Goal: Task Accomplishment & Management: Complete application form

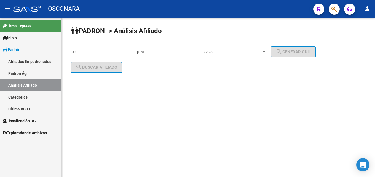
click at [9, 49] on span "Padrón" at bounding box center [12, 50] width 18 height 6
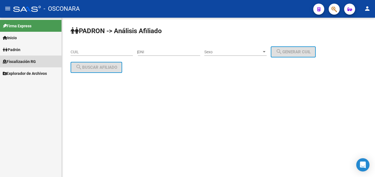
click at [8, 62] on span "Fiscalización RG" at bounding box center [19, 62] width 33 height 6
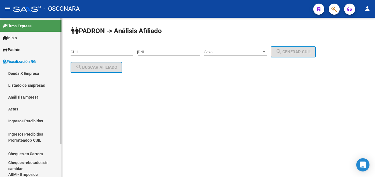
click at [15, 97] on link "Análisis Empresa" at bounding box center [31, 97] width 62 height 12
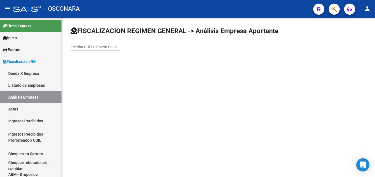
click at [86, 43] on div "Escriba CUIT o Razón Social para buscar" at bounding box center [96, 45] width 50 height 11
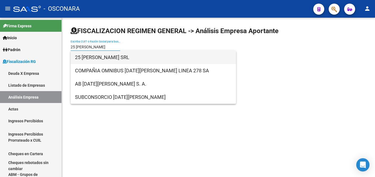
type input "25 [PERSON_NAME]"
click at [94, 59] on span "25 [PERSON_NAME] SRL" at bounding box center [153, 57] width 157 height 13
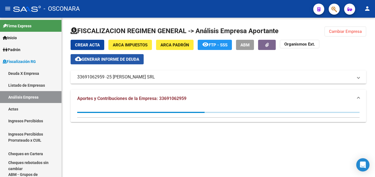
click at [127, 61] on span "Generar informe de deuda" at bounding box center [111, 59] width 58 height 5
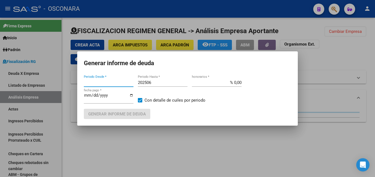
type input "202305"
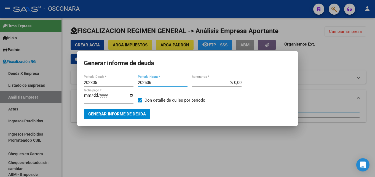
click at [158, 84] on input "202506" at bounding box center [163, 82] width 50 height 5
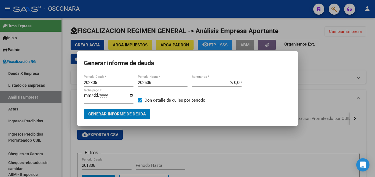
click at [158, 84] on input "202506" at bounding box center [163, 82] width 50 height 5
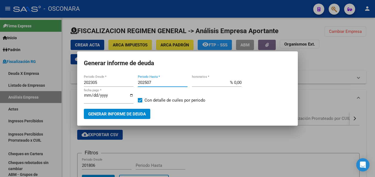
type input "202507"
drag, startPoint x: 226, startPoint y: 86, endPoint x: 232, endPoint y: 84, distance: 6.5
click at [232, 84] on div "% 0,00 honorarios *" at bounding box center [217, 82] width 50 height 8
drag, startPoint x: 233, startPoint y: 82, endPoint x: 312, endPoint y: 84, distance: 78.9
click at [296, 81] on mat-dialog-content "202305 Periodo Desde * 202507 Periodo Hasta * % 0,00 honorarios * [DATE] fecha …" at bounding box center [187, 96] width 221 height 45
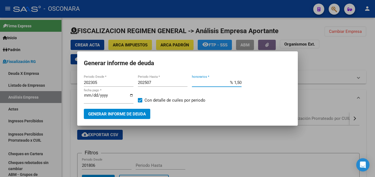
type input "% 15,00"
click at [134, 115] on span "Generar informe de deuda" at bounding box center [117, 113] width 58 height 5
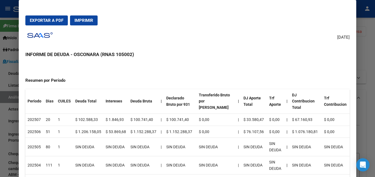
scroll to position [83, 0]
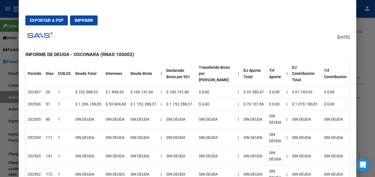
drag, startPoint x: 45, startPoint y: 113, endPoint x: 23, endPoint y: 109, distance: 22.6
click at [23, 109] on mat-dialog-content "Empresa: [DATE][PERSON_NAME] SRL 33691062959 Periodos Comprendidos: 202305 - 20…" at bounding box center [188, 126] width 338 height 127
click at [87, 98] on td "$ 1.206.158,05" at bounding box center [88, 104] width 30 height 12
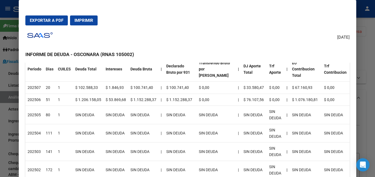
scroll to position [28, 0]
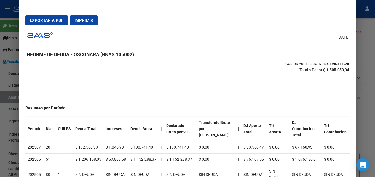
click at [118, 144] on td "$ 1.846,93" at bounding box center [115, 147] width 25 height 12
click at [375, 62] on div at bounding box center [187, 88] width 375 height 177
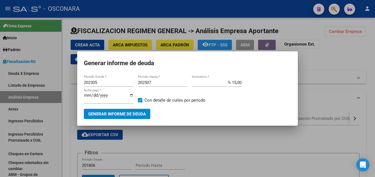
click at [373, 62] on div at bounding box center [187, 88] width 375 height 177
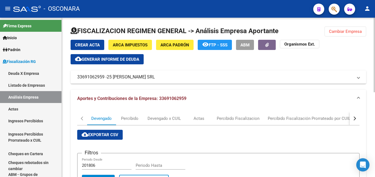
click at [355, 117] on div "button" at bounding box center [354, 118] width 4 height 4
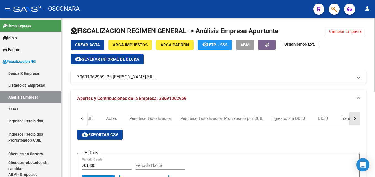
click at [355, 117] on div "button" at bounding box center [354, 118] width 4 height 4
click at [261, 121] on div "Transferencias" at bounding box center [266, 118] width 27 height 6
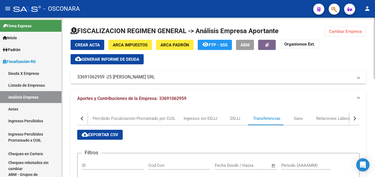
click at [105, 133] on span "cloud_download Exportar CSV" at bounding box center [100, 134] width 37 height 5
click at [360, 36] on button "Cambiar Empresa" at bounding box center [346, 31] width 42 height 10
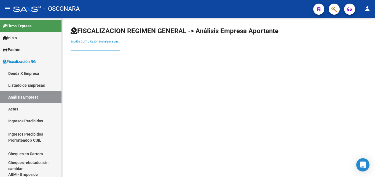
click at [105, 45] on input "Escriba CUIT o Razón Social para buscar" at bounding box center [96, 47] width 50 height 5
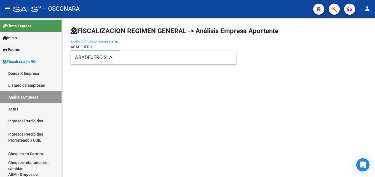
type input "ABADEJERO"
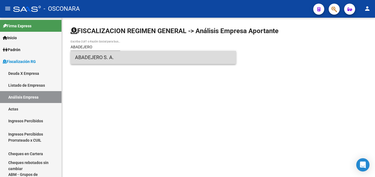
click at [81, 58] on span "ABADEJERO S. A." at bounding box center [153, 57] width 157 height 13
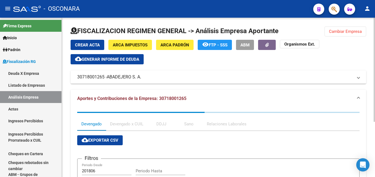
click at [121, 64] on button "cloud_download Generar informe de deuda" at bounding box center [107, 59] width 73 height 10
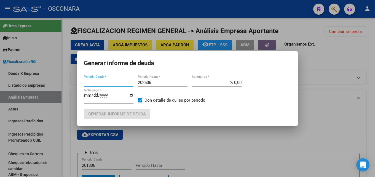
type input "201806"
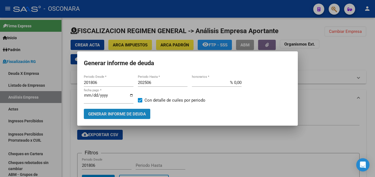
click at [122, 113] on span "Generar informe de deuda" at bounding box center [117, 113] width 58 height 5
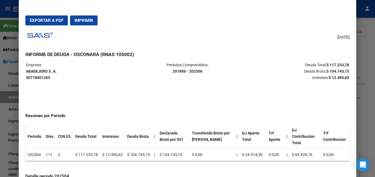
scroll to position [0, 0]
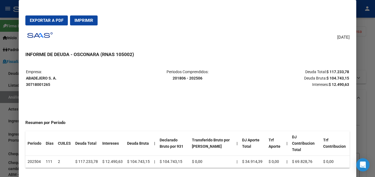
click at [375, 63] on div at bounding box center [187, 88] width 375 height 177
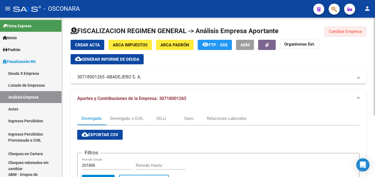
click at [356, 33] on span "Cambiar Empresa" at bounding box center [345, 31] width 33 height 5
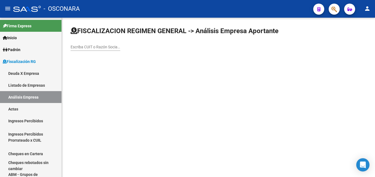
click at [82, 48] on input "Escriba CUIT o Razón Social para buscar" at bounding box center [96, 47] width 50 height 5
type input "CRUSTACEOS DEL SUR"
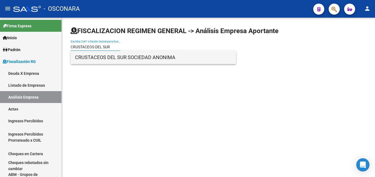
click at [92, 57] on span "CRUSTACEOS DEL SUR SOCIEDAD ANONIMA" at bounding box center [153, 57] width 157 height 13
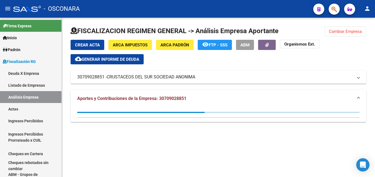
click at [121, 60] on span "Generar informe de deuda" at bounding box center [111, 59] width 58 height 5
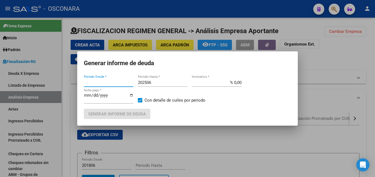
type input "201805"
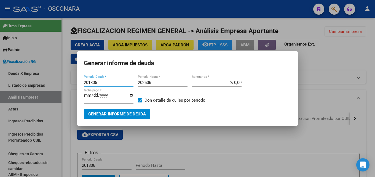
click at [160, 82] on input "202506" at bounding box center [163, 82] width 50 height 5
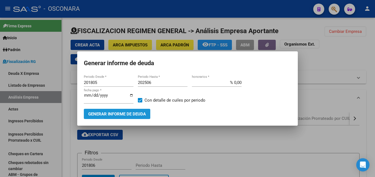
click at [139, 113] on span "Generar informe de deuda" at bounding box center [117, 113] width 58 height 5
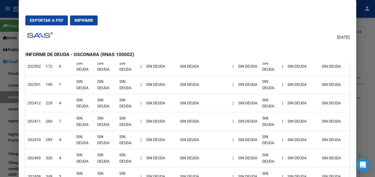
scroll to position [138, 0]
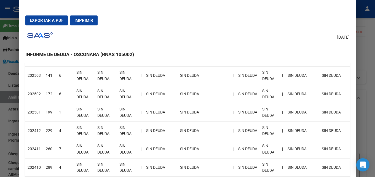
click at [375, 24] on div at bounding box center [187, 88] width 375 height 177
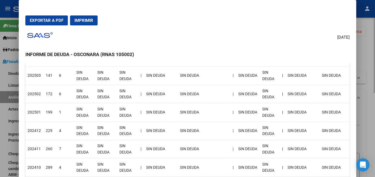
drag, startPoint x: 375, startPoint y: 24, endPoint x: 354, endPoint y: 23, distance: 20.7
click at [373, 24] on div at bounding box center [187, 88] width 375 height 177
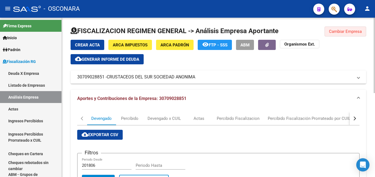
click at [354, 33] on span "Cambiar Empresa" at bounding box center [345, 31] width 33 height 5
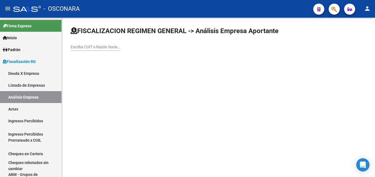
click at [107, 51] on div "Escriba CUIT o Razón Social para buscar" at bounding box center [96, 48] width 50 height 16
click at [105, 48] on input "Escriba CUIT o Razón Social para buscar" at bounding box center [96, 47] width 50 height 5
paste input "CANELA"
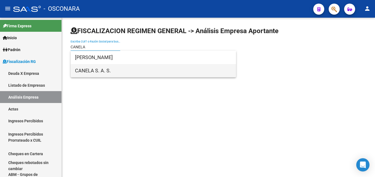
type input "CANELA"
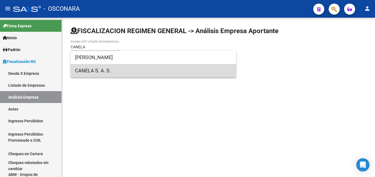
click at [109, 71] on span "CANELA S. A. S." at bounding box center [153, 70] width 157 height 13
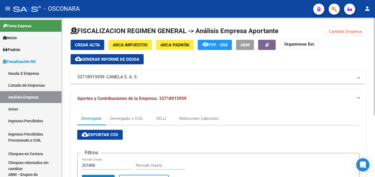
click at [137, 57] on span "Generar informe de deuda" at bounding box center [111, 59] width 58 height 5
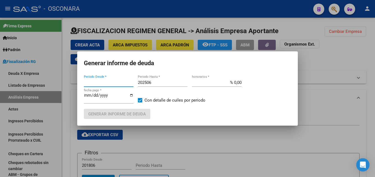
type input "201806"
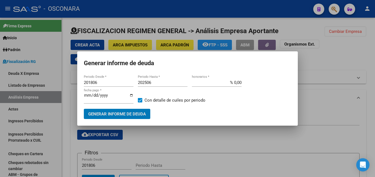
click at [157, 83] on input "202506" at bounding box center [163, 82] width 50 height 5
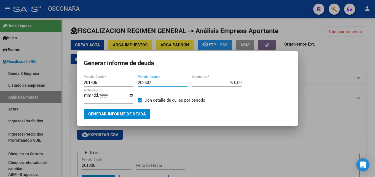
type input "202507"
drag, startPoint x: 60, startPoint y: 85, endPoint x: 0, endPoint y: 74, distance: 60.6
click at [0, 79] on div "Generar informe de deuda 201806 Periodo Desde * 202507 Periodo Hasta * % 0,00 h…" at bounding box center [187, 88] width 375 height 177
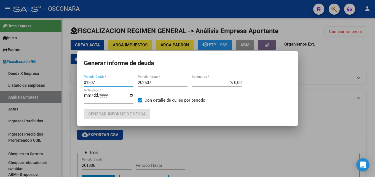
drag, startPoint x: 97, startPoint y: 83, endPoint x: 36, endPoint y: 75, distance: 60.9
click at [40, 77] on div "Generar informe de deuda 01507 Periodo Desde * 202507 Periodo Hasta * % 0,00 ho…" at bounding box center [187, 88] width 375 height 177
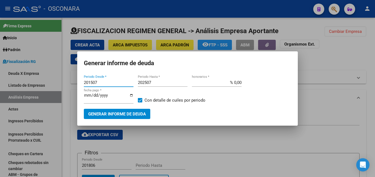
type input "201507"
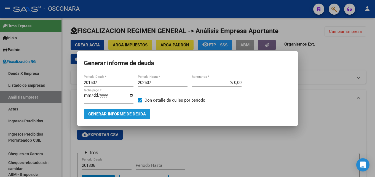
click at [115, 111] on span "Generar informe de deuda" at bounding box center [117, 113] width 58 height 5
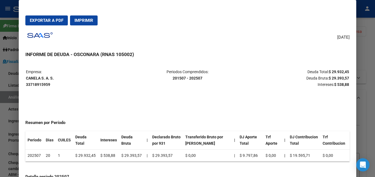
click at [375, 70] on div at bounding box center [187, 88] width 375 height 177
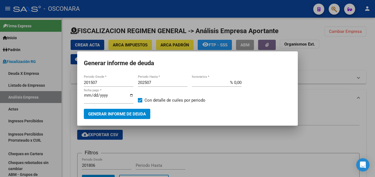
drag, startPoint x: 226, startPoint y: 84, endPoint x: 308, endPoint y: 80, distance: 82.1
click at [284, 79] on div "201507 Periodo Desde * 202507 Periodo Hasta * % 0,00 honorarios * [DATE] fecha …" at bounding box center [188, 93] width 208 height 30
type input "% 15,00"
click at [125, 111] on span "Generar informe de deuda" at bounding box center [117, 113] width 58 height 5
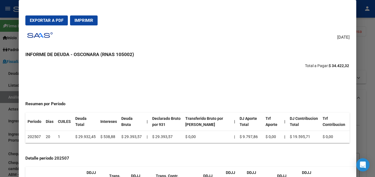
scroll to position [0, 0]
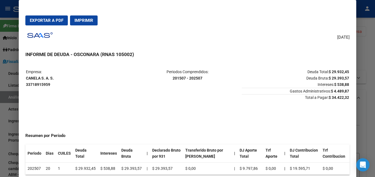
drag, startPoint x: 326, startPoint y: 78, endPoint x: 346, endPoint y: 75, distance: 19.7
click at [346, 75] on mat-dialog-content "Empresa: CANELA S. A. S. 33718915959 Periodos Comprendidos: 201507 - 202507 Deu…" at bounding box center [188, 126] width 338 height 127
copy strong "29.393,57"
click at [372, 46] on div at bounding box center [187, 88] width 375 height 177
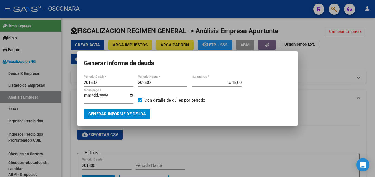
click at [372, 46] on div at bounding box center [187, 88] width 375 height 177
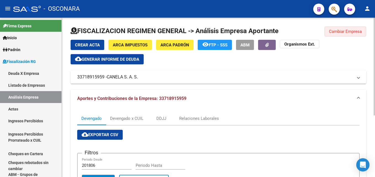
click at [365, 30] on button "Cambiar Empresa" at bounding box center [346, 31] width 42 height 10
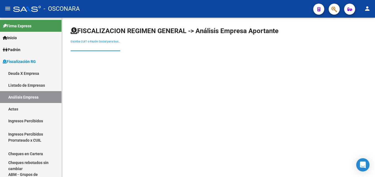
click at [108, 45] on input "Escriba CUIT o Razón Social para buscar" at bounding box center [96, 47] width 50 height 5
type input "G"
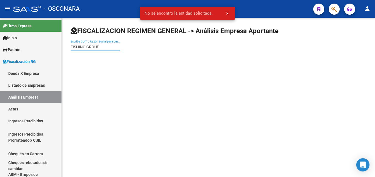
click at [106, 47] on input "FISHING GROUP" at bounding box center [96, 47] width 50 height 5
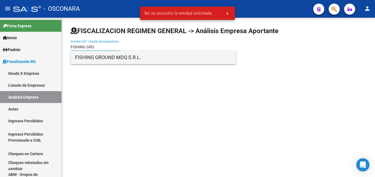
type input "FISHING GRO"
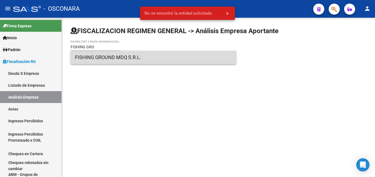
click at [114, 57] on span "FISHING GROUND MDQ S.R.L." at bounding box center [153, 57] width 157 height 13
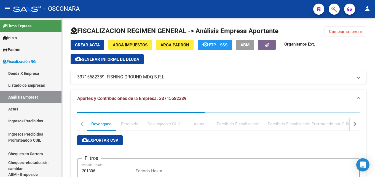
click at [123, 59] on span "Generar informe de deuda" at bounding box center [111, 59] width 58 height 5
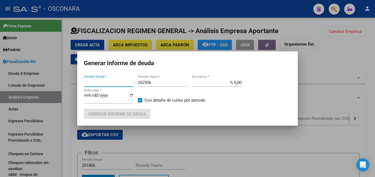
type input "201805"
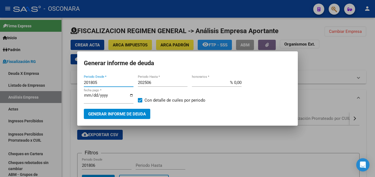
click at [161, 83] on input "202506" at bounding box center [163, 82] width 50 height 5
type input "202507"
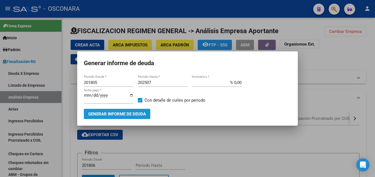
click at [142, 109] on button "Generar informe de deuda" at bounding box center [117, 114] width 67 height 10
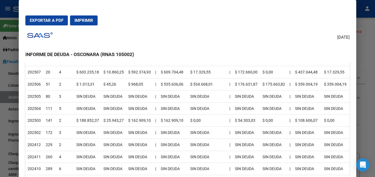
scroll to position [110, 0]
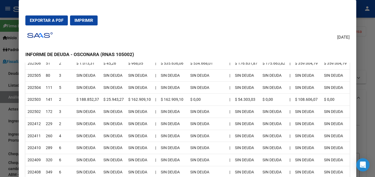
drag, startPoint x: 78, startPoint y: 96, endPoint x: 110, endPoint y: 101, distance: 32.4
click at [110, 101] on tr "202503 141 2 $ 188.852,37 $ 25.943,27 $ 162.909,10 | $ 162.909,10 $ 0,00 | $ 54…" at bounding box center [187, 100] width 325 height 12
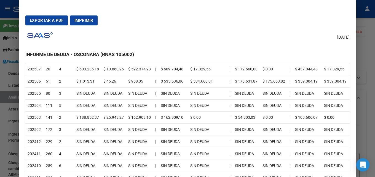
scroll to position [83, 0]
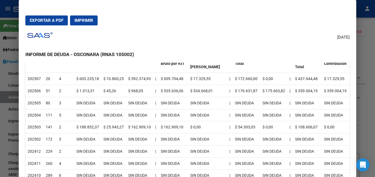
drag, startPoint x: 70, startPoint y: 106, endPoint x: 104, endPoint y: 106, distance: 34.2
click at [104, 106] on tr "202505 80 3 SIN DEUDA SIN DEUDA SIN DEUDA | SIN DEUDA SIN DEUDA | SIN DEUDA SIN…" at bounding box center [187, 103] width 325 height 12
drag, startPoint x: 79, startPoint y: 89, endPoint x: 102, endPoint y: 90, distance: 23.2
click at [102, 90] on tr "202506 51 2 $ 1.013,31 $ 45,26 $ 968,05 | $ 535.636,06 $ 534.668,01 | $ 176.631…" at bounding box center [187, 91] width 325 height 12
click at [364, 59] on div at bounding box center [187, 88] width 375 height 177
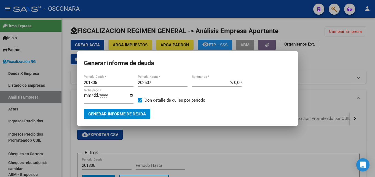
click at [361, 69] on div at bounding box center [187, 88] width 375 height 177
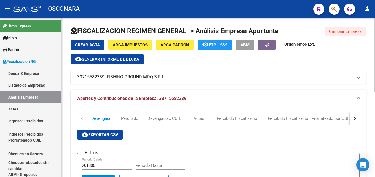
click at [359, 31] on span "Cambiar Empresa" at bounding box center [345, 31] width 33 height 5
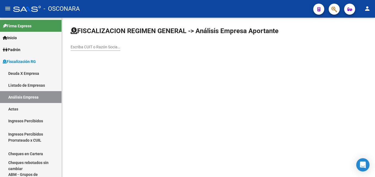
click at [98, 47] on input "Escriba CUIT o Razón Social para buscar" at bounding box center [96, 47] width 50 height 5
type input "EL MARISCO"
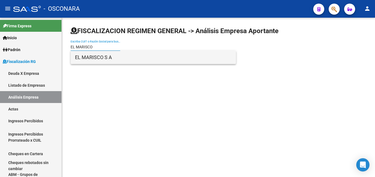
click at [125, 57] on span "EL MARISCO S A" at bounding box center [153, 57] width 157 height 13
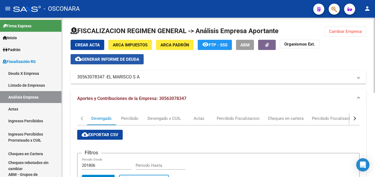
click at [111, 56] on button "cloud_download Generar informe de deuda" at bounding box center [107, 59] width 73 height 10
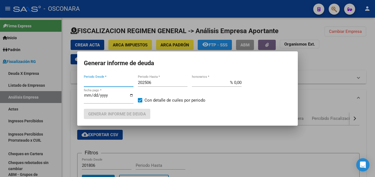
type input "201907"
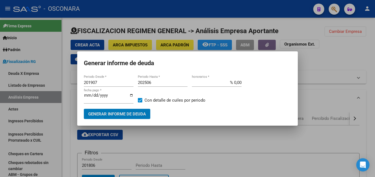
click at [174, 83] on input "202506" at bounding box center [163, 82] width 50 height 5
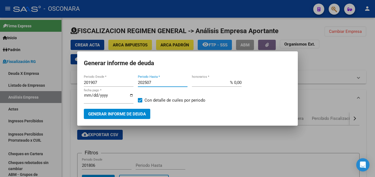
type input "202507"
type input "% 15,00"
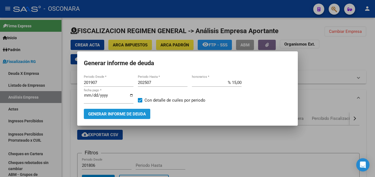
click at [92, 117] on button "Generar informe de deuda" at bounding box center [117, 114] width 67 height 10
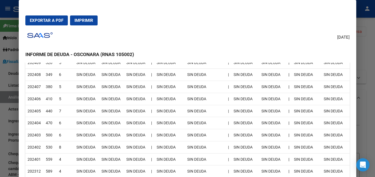
scroll to position [193, 0]
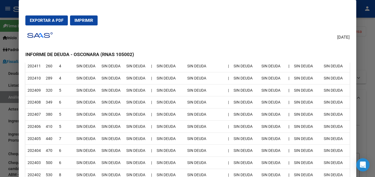
drag, startPoint x: 105, startPoint y: 92, endPoint x: 68, endPoint y: 90, distance: 36.8
click at [68, 90] on tr "202409 320 5 SIN DEUDA SIN DEUDA SIN DEUDA | SIN DEUDA SIN DEUDA | SIN DEUDA SI…" at bounding box center [187, 90] width 325 height 12
drag, startPoint x: 68, startPoint y: 90, endPoint x: 340, endPoint y: 63, distance: 273.2
click at [68, 90] on td "5" at bounding box center [65, 90] width 17 height 12
click at [375, 52] on div at bounding box center [187, 88] width 375 height 177
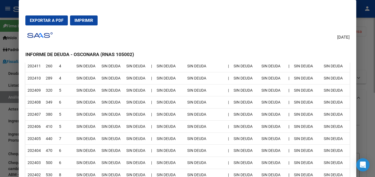
click at [374, 52] on div at bounding box center [187, 88] width 375 height 177
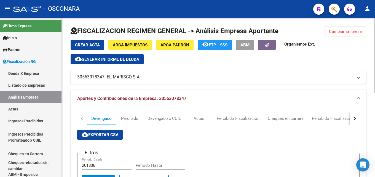
click at [346, 30] on span "Cambiar Empresa" at bounding box center [345, 31] width 33 height 5
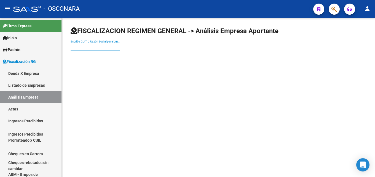
click at [109, 45] on input "Escriba CUIT o Razón Social para buscar" at bounding box center [96, 47] width 50 height 5
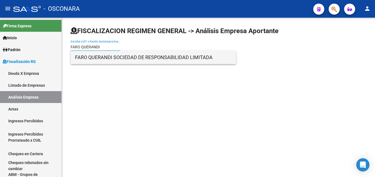
type input "FARO QUERANDI"
click at [105, 58] on span "FARO QUERANDI SOCIEDAD DE RESPONSABILIDAD LIMITADA" at bounding box center [153, 57] width 157 height 13
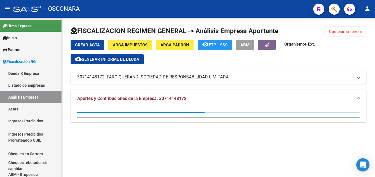
click at [98, 61] on span "Generar informe de deuda" at bounding box center [111, 59] width 58 height 5
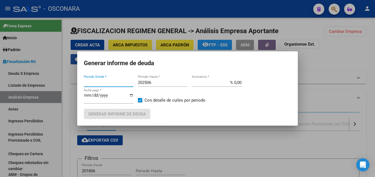
type input "201805"
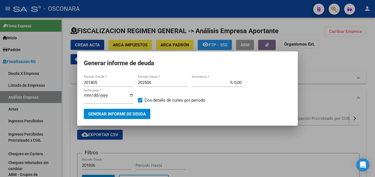
click at [165, 85] on div "202506 Periodo Hasta *" at bounding box center [163, 82] width 50 height 8
click at [165, 84] on input "202506" at bounding box center [163, 82] width 50 height 5
type input "202507"
type input "% 15,00"
click at [141, 109] on button "Generar informe de deuda" at bounding box center [117, 114] width 67 height 10
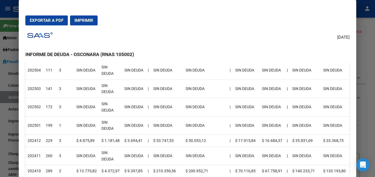
scroll to position [166, 0]
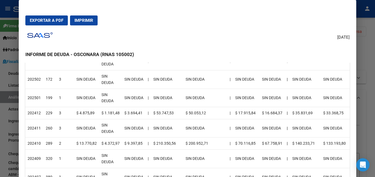
click at [375, 55] on div at bounding box center [187, 88] width 375 height 177
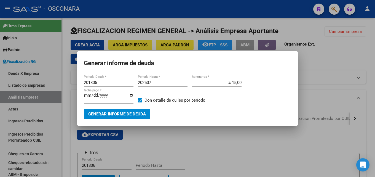
click at [341, 90] on div at bounding box center [187, 88] width 375 height 177
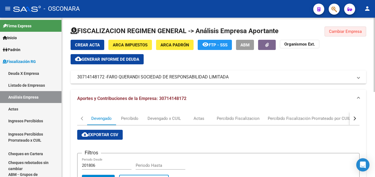
click at [346, 32] on span "Cambiar Empresa" at bounding box center [345, 31] width 33 height 5
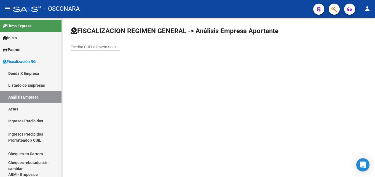
click at [109, 45] on input "Escriba CUIT o Razón Social para buscar" at bounding box center [96, 47] width 50 height 5
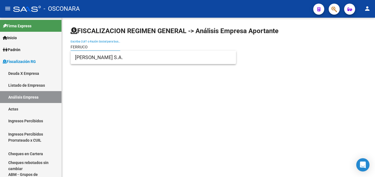
type input "FERRUCO"
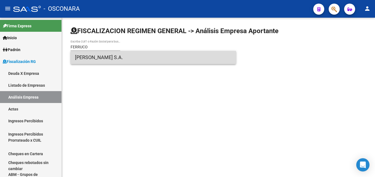
click at [105, 58] on span "[PERSON_NAME] S.A." at bounding box center [153, 57] width 157 height 13
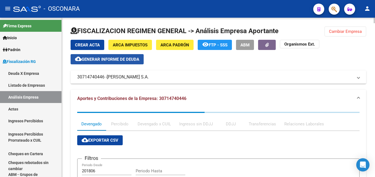
click at [138, 60] on span "Generar informe de deuda" at bounding box center [111, 59] width 58 height 5
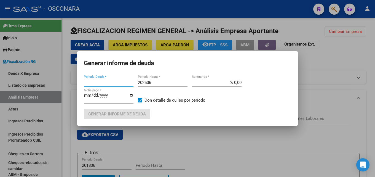
type input "201806"
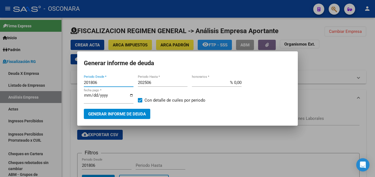
click at [133, 110] on button "Generar informe de deuda" at bounding box center [117, 114] width 67 height 10
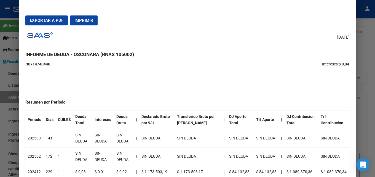
scroll to position [0, 0]
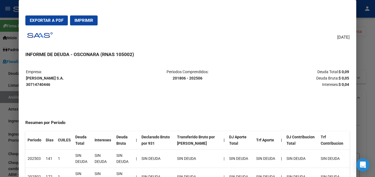
click at [375, 75] on div at bounding box center [187, 88] width 375 height 177
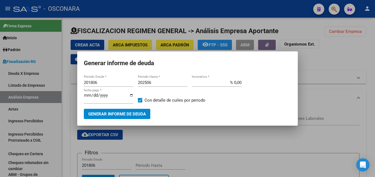
click at [375, 75] on div at bounding box center [187, 88] width 375 height 177
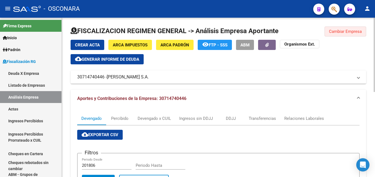
click at [333, 29] on span "Cambiar Empresa" at bounding box center [345, 31] width 33 height 5
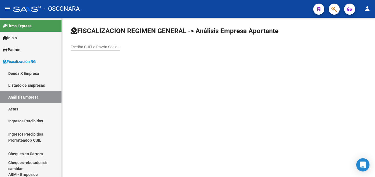
click at [91, 48] on input "Escriba CUIT o Razón Social para buscar" at bounding box center [96, 47] width 50 height 5
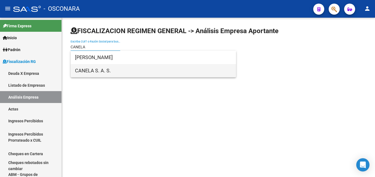
type input "CANELA"
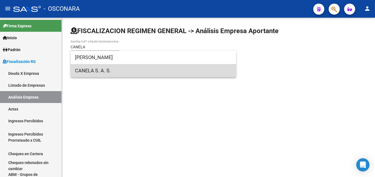
click at [92, 70] on span "CANELA S. A. S." at bounding box center [153, 70] width 157 height 13
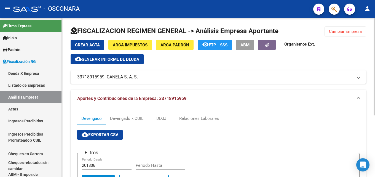
click at [125, 60] on span "Generar informe de deuda" at bounding box center [111, 59] width 58 height 5
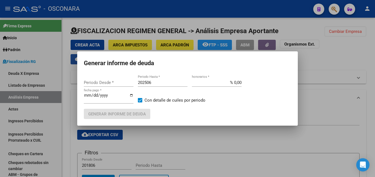
type input "201806"
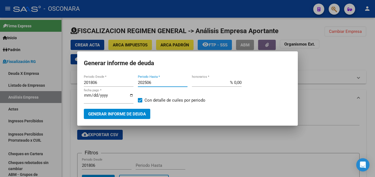
click at [157, 82] on input "202506" at bounding box center [163, 82] width 50 height 5
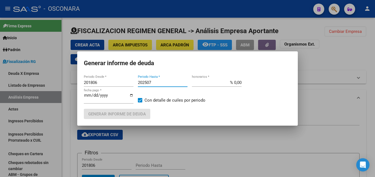
type input "202507"
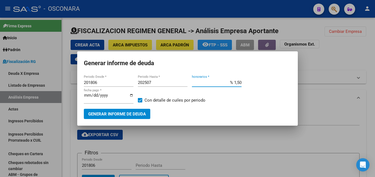
type input "% 15,00"
click at [122, 112] on span "Generar informe de deuda" at bounding box center [117, 113] width 58 height 5
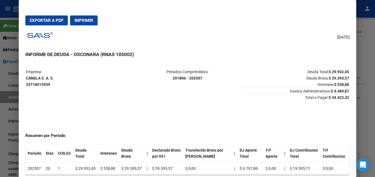
drag, startPoint x: 328, startPoint y: 96, endPoint x: 345, endPoint y: 96, distance: 16.8
click at [345, 96] on strong "$ 34.422,32" at bounding box center [339, 97] width 20 height 4
click at [349, 52] on h3 "INFORME DE DEUDA - OSCONARA (RNAS 105002)" at bounding box center [187, 54] width 325 height 7
click at [375, 49] on div at bounding box center [187, 88] width 375 height 177
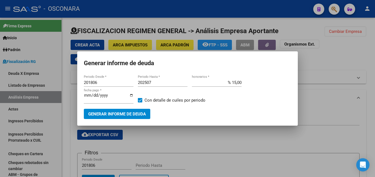
click at [375, 49] on div at bounding box center [187, 88] width 375 height 177
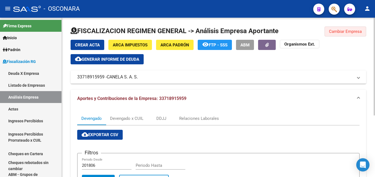
drag, startPoint x: 344, startPoint y: 30, endPoint x: 96, endPoint y: 31, distance: 248.6
click at [339, 30] on span "Cambiar Empresa" at bounding box center [345, 31] width 33 height 5
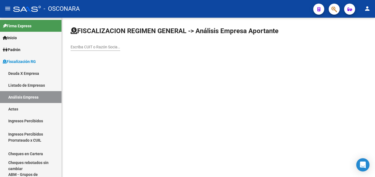
click at [114, 47] on input "Escriba CUIT o Razón Social para buscar" at bounding box center [96, 47] width 50 height 5
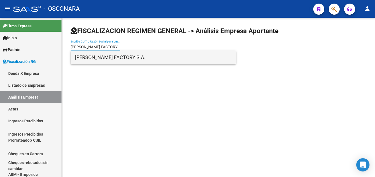
type input "[PERSON_NAME] FACTORY"
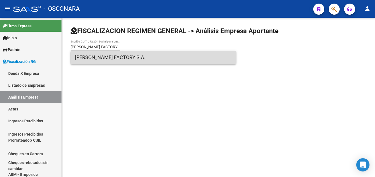
click at [94, 56] on span "[PERSON_NAME] FACTORY S.A." at bounding box center [153, 57] width 157 height 13
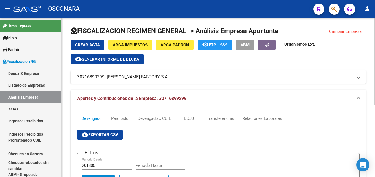
click at [333, 28] on button "Cambiar Empresa" at bounding box center [346, 31] width 42 height 10
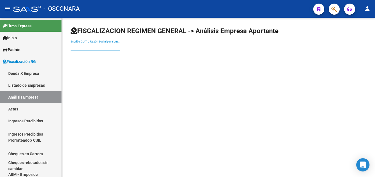
click at [111, 48] on input "Escriba CUIT o Razón Social para buscar" at bounding box center [96, 47] width 50 height 5
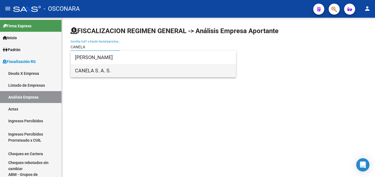
type input "CANELA"
click at [111, 72] on span "CANELA S. A. S." at bounding box center [153, 70] width 157 height 13
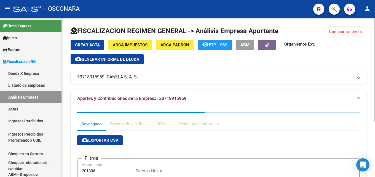
click at [127, 59] on span "Generar informe de deuda" at bounding box center [111, 59] width 58 height 5
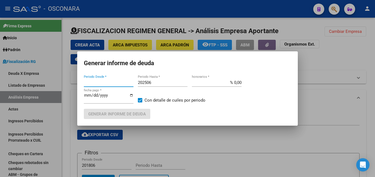
type input "201806"
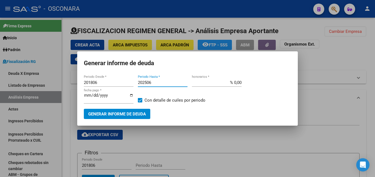
click at [158, 81] on input "202506" at bounding box center [163, 82] width 50 height 5
type input "202507"
drag, startPoint x: 229, startPoint y: 81, endPoint x: 375, endPoint y: 73, distance: 146.5
click at [374, 72] on div "Generar informe de deuda 201806 Periodo Desde * 202507 Periodo Hasta * % 0,00 h…" at bounding box center [187, 88] width 375 height 177
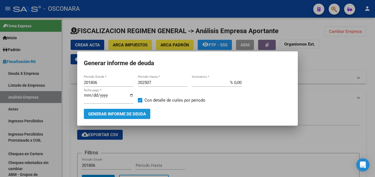
click at [123, 111] on span "Generar informe de deuda" at bounding box center [117, 113] width 58 height 5
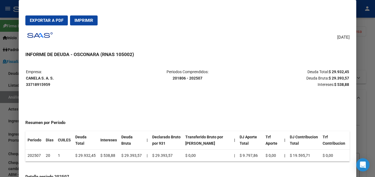
drag, startPoint x: 344, startPoint y: 78, endPoint x: 294, endPoint y: 79, distance: 49.1
click at [294, 79] on p "Deuda Total: $ 29.932,45 Deuda Bruta: $ 29.393,57 Intereses: $ 538,88" at bounding box center [295, 78] width 107 height 19
click at [37, 17] on button "Exportar a PDF" at bounding box center [46, 20] width 42 height 10
click at [370, 52] on div at bounding box center [187, 88] width 375 height 177
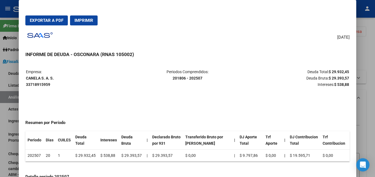
click at [370, 52] on div at bounding box center [187, 88] width 375 height 177
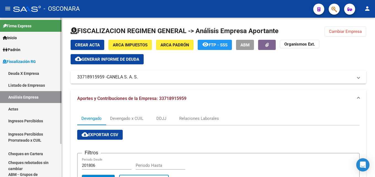
click at [16, 110] on link "Actas" at bounding box center [31, 109] width 62 height 12
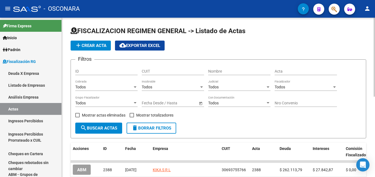
click at [83, 45] on span "add Crear Acta" at bounding box center [90, 45] width 31 height 5
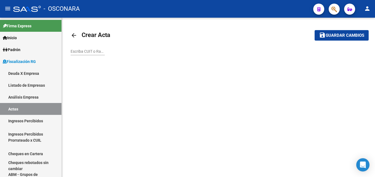
click at [88, 50] on input "Escriba CUIT o Razón Social para buscar" at bounding box center [88, 51] width 34 height 5
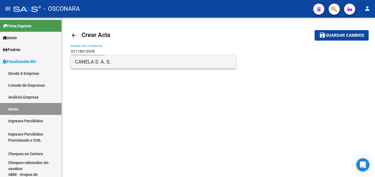
type input "33718915959"
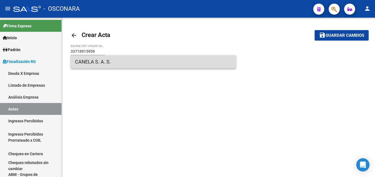
click at [110, 58] on span "CANELA S. A. S." at bounding box center [153, 61] width 157 height 13
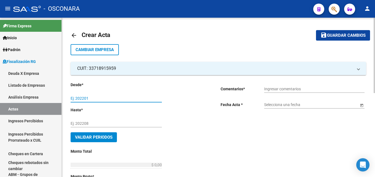
click at [115, 97] on input "Ej: 202201" at bounding box center [116, 98] width 91 height 5
type input "202507"
click at [123, 123] on input "Ej: 202208" at bounding box center [116, 123] width 91 height 5
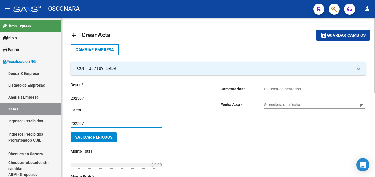
type input "202507"
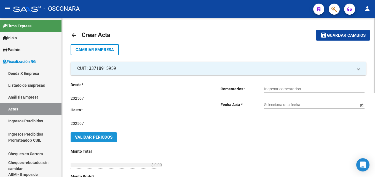
click at [113, 138] on button "Validar Periodos" at bounding box center [94, 137] width 46 height 10
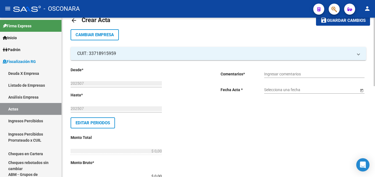
scroll to position [55, 0]
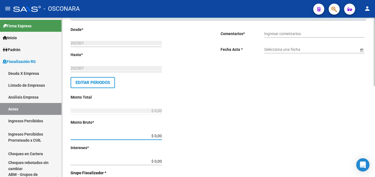
drag, startPoint x: 147, startPoint y: 135, endPoint x: 213, endPoint y: 134, distance: 65.7
click at [211, 134] on div "Desde * 202507 Ej: 202201 Hasta * 202507 Ej: 202208 Editar Periodos Monto Total…" at bounding box center [144, 172] width 146 height 293
type input "$ 29.393,57"
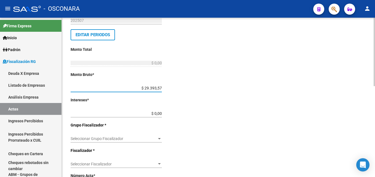
scroll to position [110, 0]
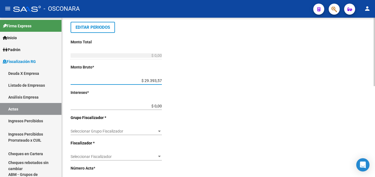
type input "$ 29.393,57"
click at [134, 134] on div "Seleccionar Grupo Fiscalizador Seleccionar Grupo Fiscalizador" at bounding box center [116, 129] width 91 height 11
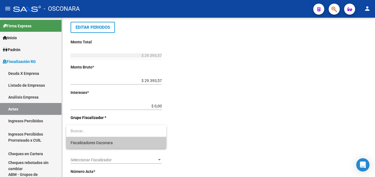
click at [132, 144] on span "Fiscalizadores Osconara" at bounding box center [116, 143] width 91 height 12
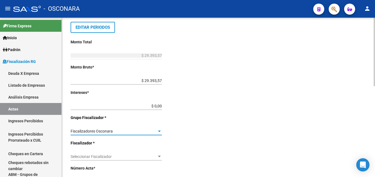
scroll to position [138, 0]
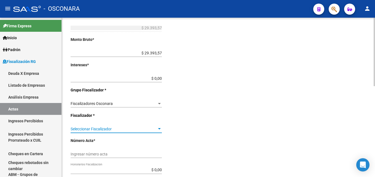
click at [129, 131] on span "Seleccionar Fiscalizador" at bounding box center [114, 129] width 86 height 5
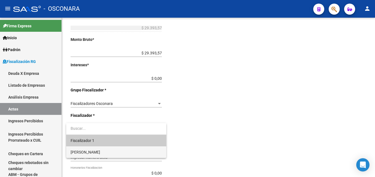
click at [124, 151] on span "[PERSON_NAME]" at bounding box center [116, 152] width 91 height 12
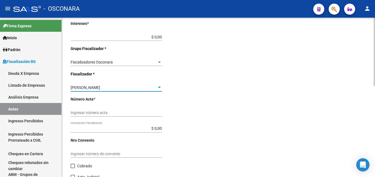
scroll to position [193, 0]
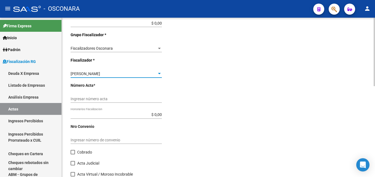
click at [141, 100] on input "Ingresar número acta" at bounding box center [116, 99] width 91 height 5
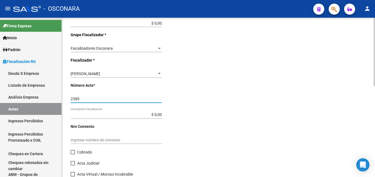
scroll to position [211, 0]
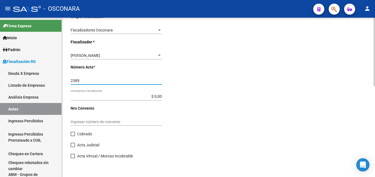
type input "2389"
click at [78, 137] on div "Cobrado" at bounding box center [137, 136] width 132 height 11
click at [78, 134] on span "Cobrado" at bounding box center [84, 134] width 15 height 7
click at [73, 136] on input "Cobrado" at bounding box center [73, 136] width 0 height 0
checkbox input "true"
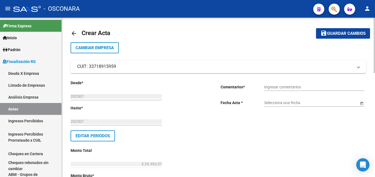
scroll to position [0, 0]
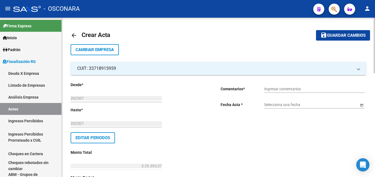
click at [286, 87] on input "Ingresar comentarios" at bounding box center [314, 89] width 100 height 5
type input "C"
type input "COBRANZA DELEGACION [PERSON_NAME]"
click at [302, 103] on input "Selecciona una fecha" at bounding box center [311, 104] width 95 height 5
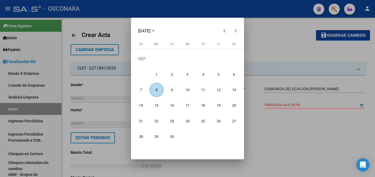
click at [155, 91] on span "8" at bounding box center [157, 90] width 14 height 14
type input "[DATE]"
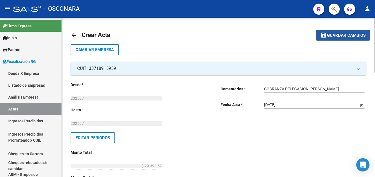
click at [327, 34] on mat-icon "save" at bounding box center [324, 35] width 7 height 7
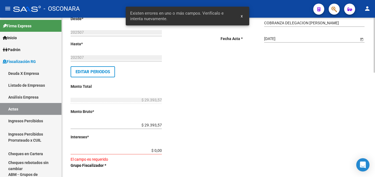
scroll to position [83, 0]
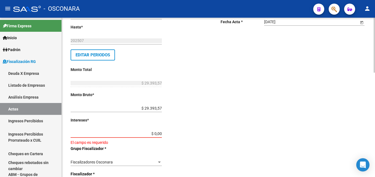
drag, startPoint x: 150, startPoint y: 132, endPoint x: 186, endPoint y: 132, distance: 36.4
click at [186, 132] on div "Desde * 202507 Ej: 202201 Hasta * 202507 Ej: 202208 Editar Periodos Monto Total…" at bounding box center [137, 147] width 132 height 297
type input "$ 0,01"
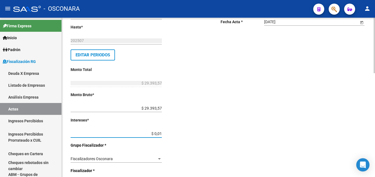
scroll to position [0, 0]
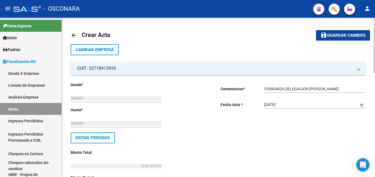
type input "$ 29.393,58"
click at [326, 39] on button "save Guardar cambios" at bounding box center [343, 35] width 54 height 10
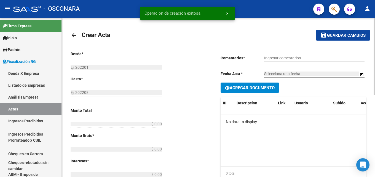
type input "202507"
type input "$ 29.393,58"
type input "$ 29.393,57"
type input "$ 0,01"
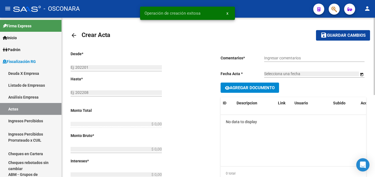
type input "2389"
checkbox input "true"
type input "COBRANZA DELEGACION [PERSON_NAME]"
type input "[DATE]"
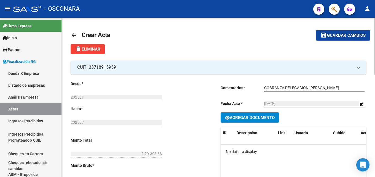
click at [73, 35] on mat-icon "arrow_back" at bounding box center [74, 35] width 7 height 7
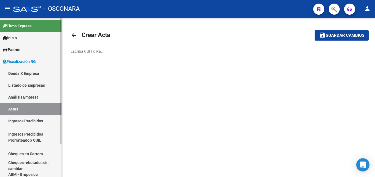
click at [25, 96] on link "Análisis Empresa" at bounding box center [31, 97] width 62 height 12
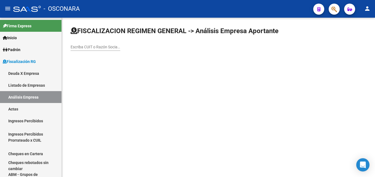
click at [95, 44] on div "Escriba CUIT o Razón Social para buscar" at bounding box center [96, 45] width 50 height 11
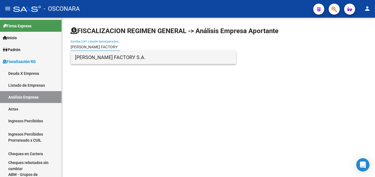
type input "[PERSON_NAME] FACTORY"
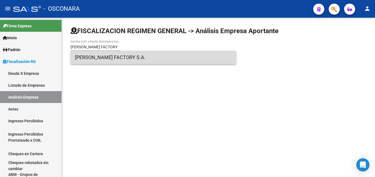
click at [101, 55] on span "[PERSON_NAME] FACTORY S.A." at bounding box center [153, 57] width 157 height 13
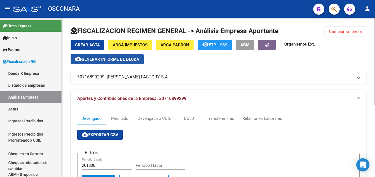
click at [114, 59] on span "Generar informe de deuda" at bounding box center [111, 59] width 58 height 5
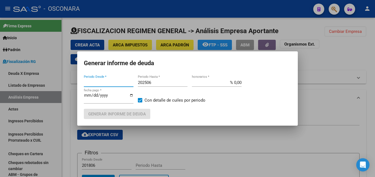
type input "201806"
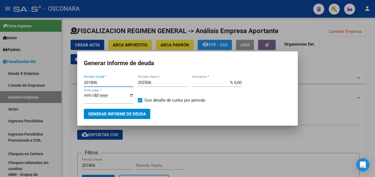
click at [156, 80] on input "202506" at bounding box center [163, 82] width 50 height 5
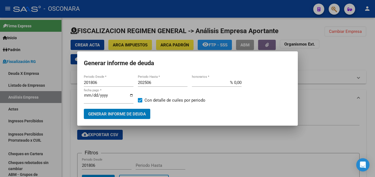
click at [156, 80] on input "202506" at bounding box center [163, 82] width 50 height 5
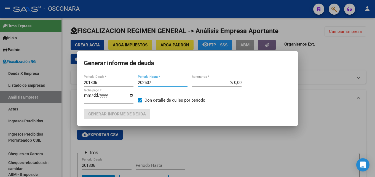
type input "202507"
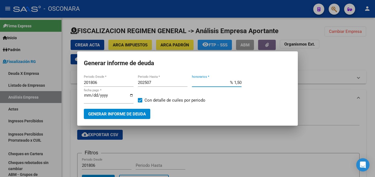
type input "% 15,00"
click at [134, 109] on button "Generar informe de deuda" at bounding box center [117, 114] width 67 height 10
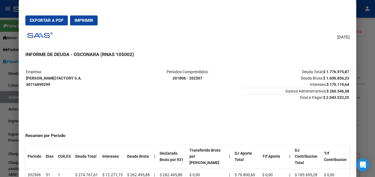
drag, startPoint x: 375, startPoint y: 70, endPoint x: 373, endPoint y: 72, distance: 2.8
click at [375, 71] on div at bounding box center [187, 88] width 375 height 177
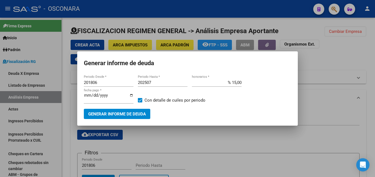
click at [180, 142] on div at bounding box center [187, 88] width 375 height 177
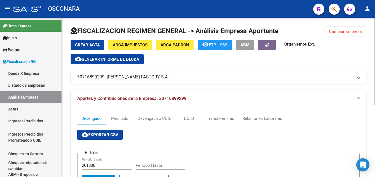
click at [331, 32] on span "Cambiar Empresa" at bounding box center [345, 31] width 33 height 5
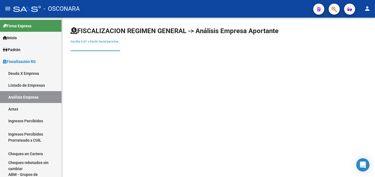
click at [115, 47] on input "Escriba CUIT o Razón Social para buscar" at bounding box center [96, 47] width 50 height 5
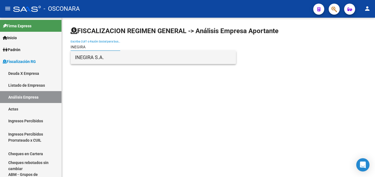
type input "INEGIRA"
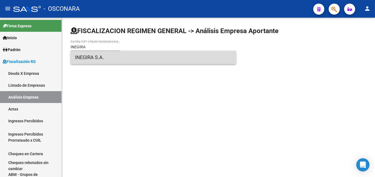
click at [103, 59] on span "INEGIRA S.A." at bounding box center [153, 57] width 157 height 13
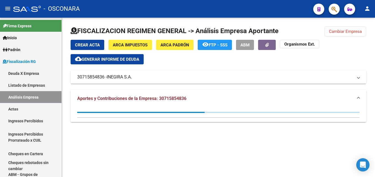
click at [107, 56] on button "cloud_download Generar informe de deuda" at bounding box center [107, 59] width 73 height 10
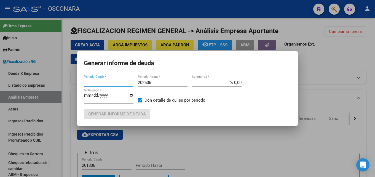
type input "202206"
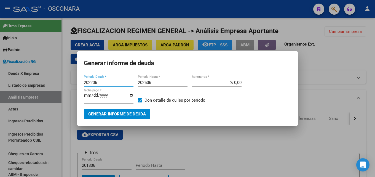
drag, startPoint x: 105, startPoint y: 83, endPoint x: 26, endPoint y: 82, distance: 79.2
click at [26, 82] on div "Generar informe de deuda 202206 Periodo Desde * 202506 Periodo Hasta * % 0,00 h…" at bounding box center [187, 88] width 375 height 177
click at [137, 115] on span "Generar informe de deuda" at bounding box center [117, 113] width 58 height 5
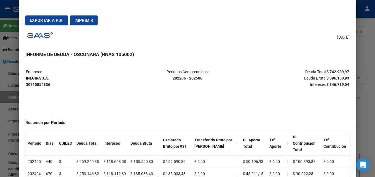
click at [375, 71] on div at bounding box center [187, 88] width 375 height 177
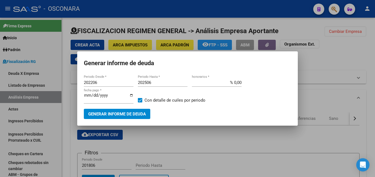
click at [323, 64] on div at bounding box center [187, 88] width 375 height 177
click at [323, 64] on div "Crear Acta ARCA Impuestos ARCA Padrón remove_red_eye FTP - SSS ABM Organismos E…" at bounding box center [219, 52] width 296 height 25
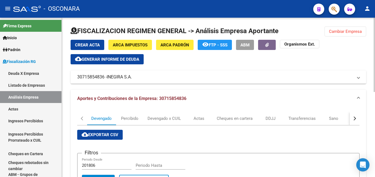
click at [343, 28] on button "Cambiar Empresa" at bounding box center [346, 31] width 42 height 10
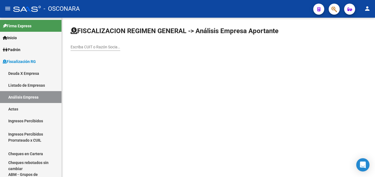
click at [95, 47] on input "Escriba CUIT o Razón Social para buscar" at bounding box center [96, 47] width 50 height 5
type input "INCLUMAR"
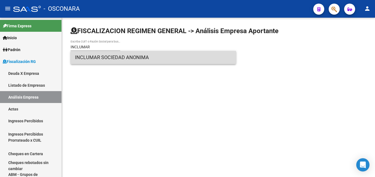
click at [96, 59] on span "INCLUMAR SOCIEDAD ANONIMA" at bounding box center [153, 57] width 157 height 13
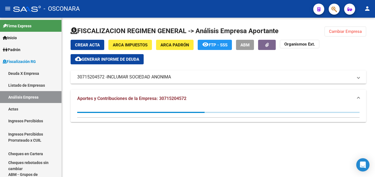
click at [113, 55] on button "cloud_download Generar informe de deuda" at bounding box center [107, 59] width 73 height 10
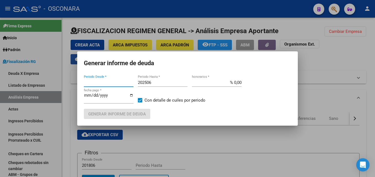
type input "202206"
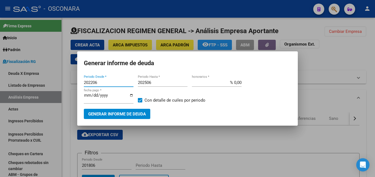
click at [132, 115] on span "Generar informe de deuda" at bounding box center [117, 113] width 58 height 5
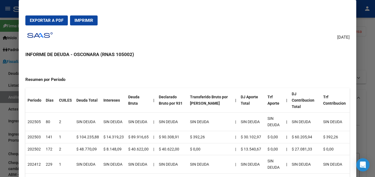
scroll to position [55, 0]
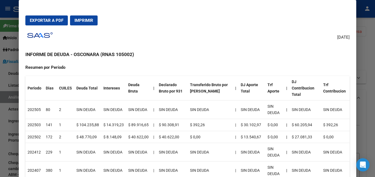
click at [375, 107] on div at bounding box center [187, 88] width 375 height 177
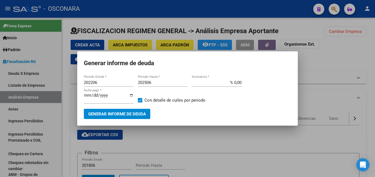
click at [356, 73] on div at bounding box center [187, 88] width 375 height 177
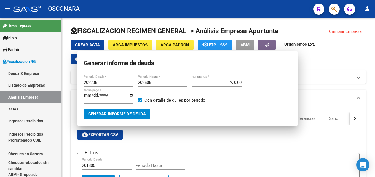
click at [356, 73] on mat-expansion-panel-header "30715204572 - INCLUMAR SOCIEDAD ANONIMA" at bounding box center [219, 76] width 296 height 13
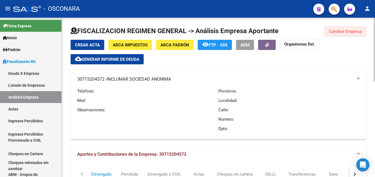
drag, startPoint x: 345, startPoint y: 28, endPoint x: 164, endPoint y: 30, distance: 180.8
click at [345, 28] on button "Cambiar Empresa" at bounding box center [346, 31] width 42 height 10
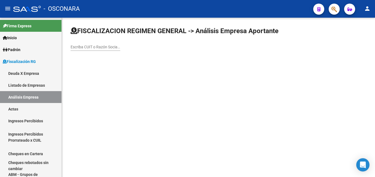
click at [90, 47] on input "Escriba CUIT o Razón Social para buscar" at bounding box center [96, 47] width 50 height 5
paste input "LINEAERRE S.A."
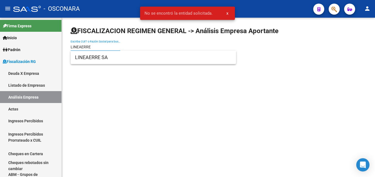
type input "LINEAERRE"
click at [87, 64] on div "FISCALIZACION REGIMEN GENERAL -> Análisis Empresa Aportante LINEAERRE Escriba C…" at bounding box center [218, 43] width 313 height 51
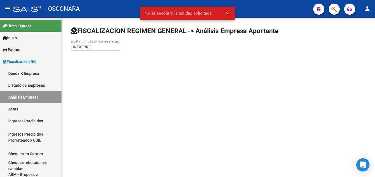
click at [96, 49] on div "LINEAERRE Escriba CUIT o Razón Social para buscar" at bounding box center [96, 45] width 50 height 11
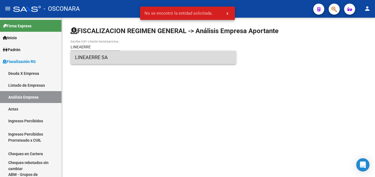
click at [97, 54] on span "LINEAERRE SA" at bounding box center [153, 57] width 157 height 13
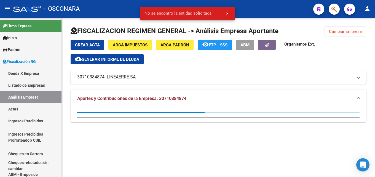
click at [128, 60] on span "Generar informe de deuda" at bounding box center [111, 59] width 58 height 5
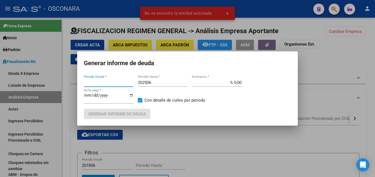
type input "201804"
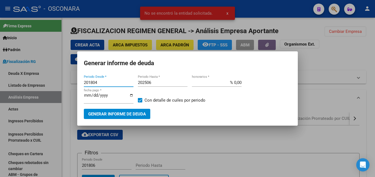
click at [133, 111] on span "Generar informe de deuda" at bounding box center [117, 113] width 58 height 5
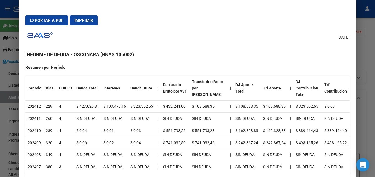
click at [369, 82] on div at bounding box center [187, 88] width 375 height 177
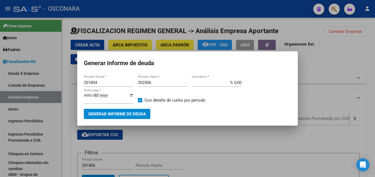
click at [369, 82] on div at bounding box center [187, 88] width 375 height 177
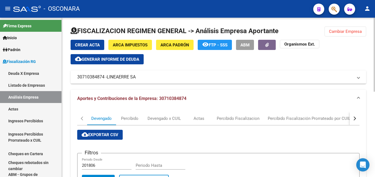
click at [344, 34] on button "Cambiar Empresa" at bounding box center [346, 31] width 42 height 10
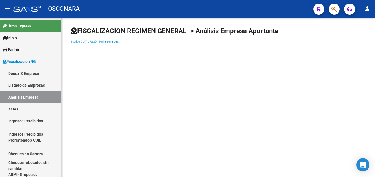
click at [114, 47] on input "Escriba CUIT o Razón Social para buscar" at bounding box center [96, 47] width 50 height 5
paste input "MOET [PERSON_NAME] S.R.L"
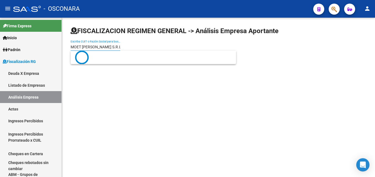
type input "MOET [PERSON_NAME] S.R.L"
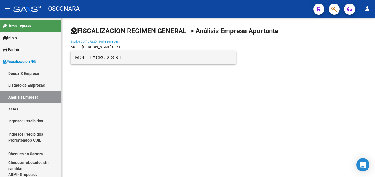
click at [113, 60] on span "MOET LACROIX S.R.L." at bounding box center [153, 57] width 157 height 13
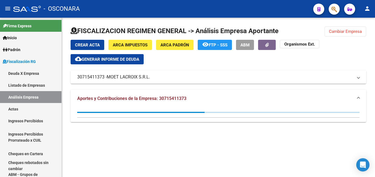
click at [121, 55] on button "cloud_download Generar informe de deuda" at bounding box center [107, 59] width 73 height 10
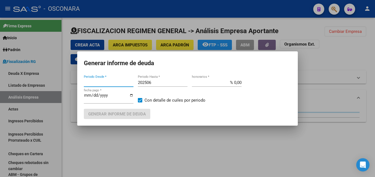
type input "201805"
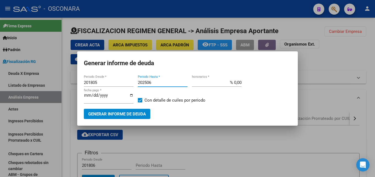
click at [163, 83] on input "202506" at bounding box center [163, 82] width 50 height 5
type input "202507"
click at [97, 113] on span "Generar informe de deuda" at bounding box center [117, 113] width 58 height 5
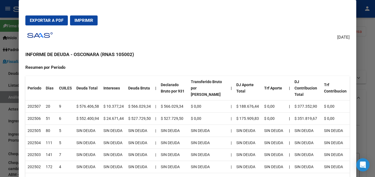
drag, startPoint x: 97, startPoint y: 143, endPoint x: 32, endPoint y: 133, distance: 65.9
click at [32, 133] on td "202505" at bounding box center [34, 130] width 18 height 12
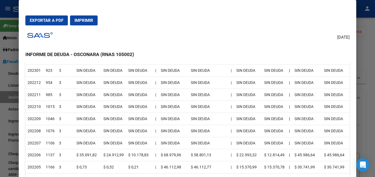
scroll to position [442, 0]
click at [374, 67] on div at bounding box center [187, 88] width 375 height 177
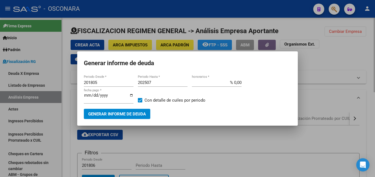
drag, startPoint x: 363, startPoint y: 81, endPoint x: 348, endPoint y: 46, distance: 38.0
click at [363, 80] on div at bounding box center [187, 88] width 375 height 177
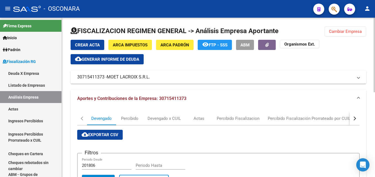
click at [335, 33] on span "Cambiar Empresa" at bounding box center [345, 31] width 33 height 5
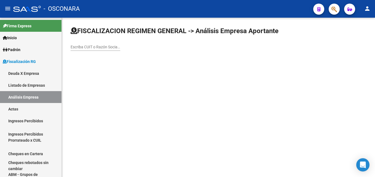
click at [95, 48] on input "Escriba CUIT o Razón Social para buscar" at bounding box center [96, 47] width 50 height 5
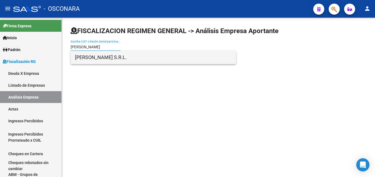
type input "[PERSON_NAME]"
click at [99, 58] on span "[PERSON_NAME] S.R.L." at bounding box center [153, 57] width 157 height 13
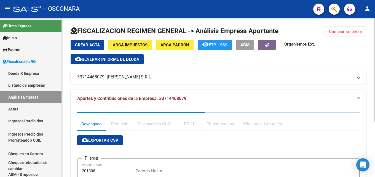
click at [123, 58] on span "Generar informe de deuda" at bounding box center [111, 59] width 58 height 5
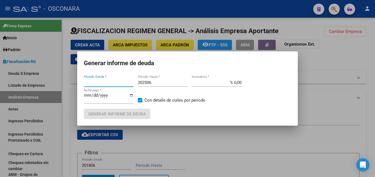
type input "201806"
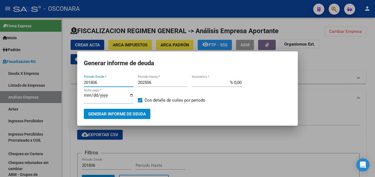
click at [132, 109] on button "Generar informe de deuda" at bounding box center [117, 114] width 67 height 10
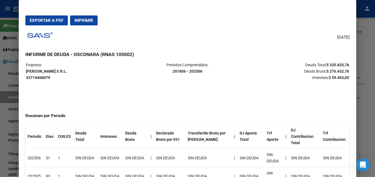
scroll to position [0, 0]
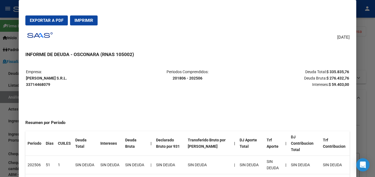
click at [375, 47] on div at bounding box center [187, 88] width 375 height 177
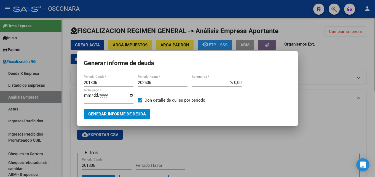
drag, startPoint x: 375, startPoint y: 47, endPoint x: 347, endPoint y: 39, distance: 28.8
click at [369, 47] on div at bounding box center [187, 88] width 375 height 177
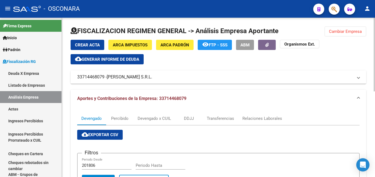
drag, startPoint x: 340, startPoint y: 32, endPoint x: 281, endPoint y: 39, distance: 58.8
click at [339, 32] on span "Cambiar Empresa" at bounding box center [345, 31] width 33 height 5
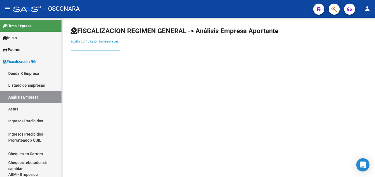
click at [100, 45] on input "Escriba CUIT o Razón Social para buscar" at bounding box center [96, 47] width 50 height 5
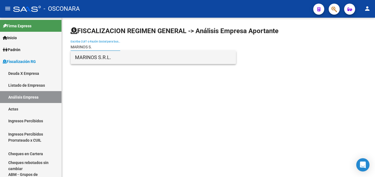
type input "MARINOS S."
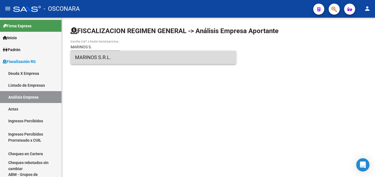
click at [107, 56] on span "MARINOS S.R.L." at bounding box center [153, 57] width 157 height 13
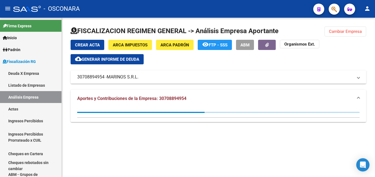
click at [122, 59] on span "Generar informe de deuda" at bounding box center [111, 59] width 58 height 5
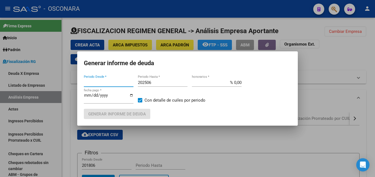
type input "202405"
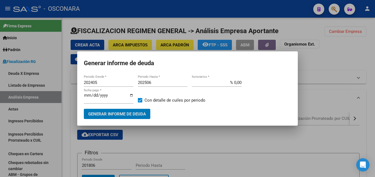
click at [113, 113] on span "Generar informe de deuda" at bounding box center [117, 113] width 58 height 5
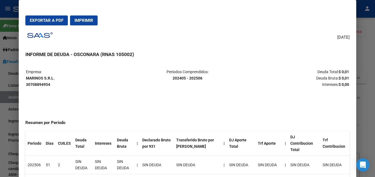
click at [365, 45] on div at bounding box center [187, 88] width 375 height 177
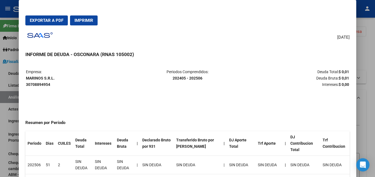
click at [365, 45] on div at bounding box center [187, 88] width 375 height 177
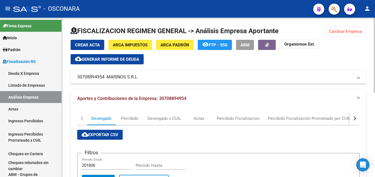
click at [355, 117] on div "button" at bounding box center [354, 118] width 4 height 4
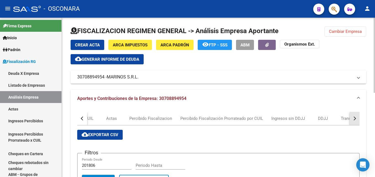
click at [355, 117] on div "button" at bounding box center [354, 118] width 4 height 4
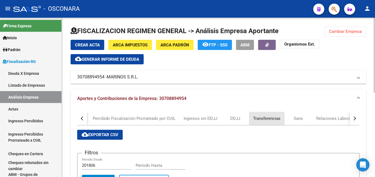
click at [253, 118] on div "Transferencias" at bounding box center [266, 118] width 27 height 6
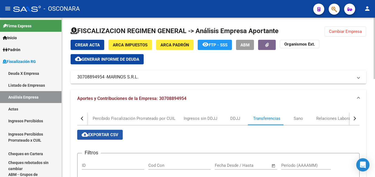
drag, startPoint x: 109, startPoint y: 134, endPoint x: 86, endPoint y: 140, distance: 23.9
click at [109, 134] on span "cloud_download Exportar CSV" at bounding box center [100, 134] width 37 height 5
click at [334, 33] on span "Cambiar Empresa" at bounding box center [345, 31] width 33 height 5
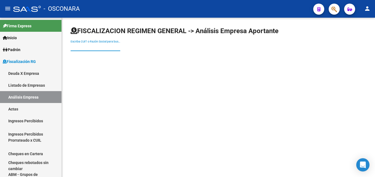
click at [104, 47] on input "Escriba CUIT o Razón Social para buscar" at bounding box center [96, 47] width 50 height 5
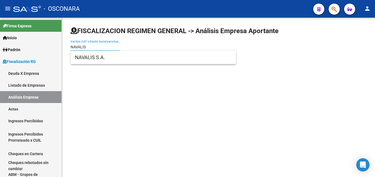
type input "NAVALIS"
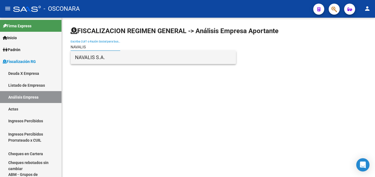
click at [97, 61] on span "NAVALIS S.A." at bounding box center [153, 57] width 157 height 13
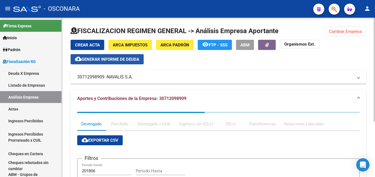
click at [133, 59] on span "Generar informe de deuda" at bounding box center [111, 59] width 58 height 5
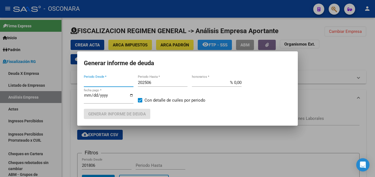
type input "201806"
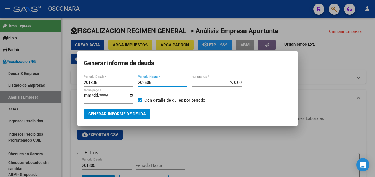
click at [157, 81] on input "202506" at bounding box center [163, 82] width 50 height 5
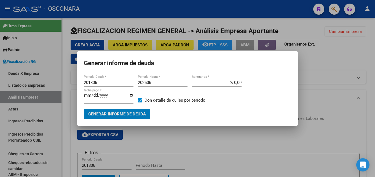
click at [133, 112] on span "Generar informe de deuda" at bounding box center [117, 113] width 58 height 5
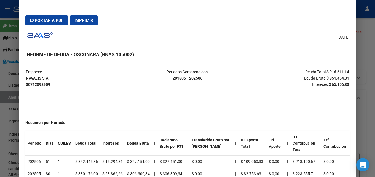
scroll to position [28, 0]
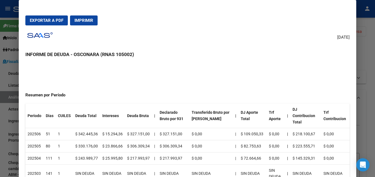
click at [375, 32] on div at bounding box center [187, 88] width 375 height 177
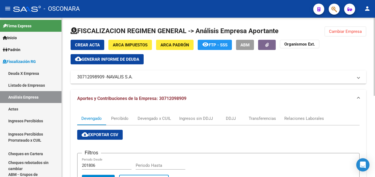
drag, startPoint x: 342, startPoint y: 31, endPoint x: 283, endPoint y: 29, distance: 59.1
click at [342, 31] on span "Cambiar Empresa" at bounding box center [345, 31] width 33 height 5
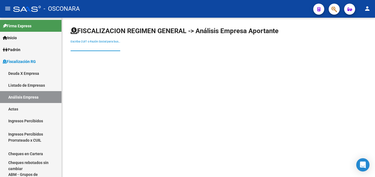
click at [97, 46] on input "Escriba CUIT o Razón Social para buscar" at bounding box center [96, 47] width 50 height 5
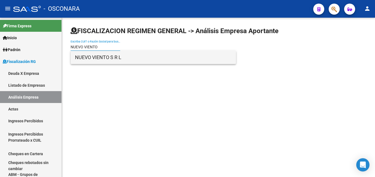
type input "NUEVO VIENTO"
click at [95, 60] on span "NUEVO VIENTO S R L" at bounding box center [153, 57] width 157 height 13
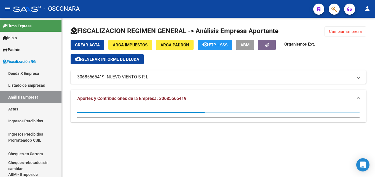
click at [104, 63] on button "cloud_download Generar informe de deuda" at bounding box center [107, 59] width 73 height 10
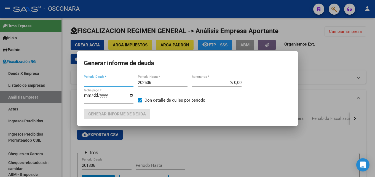
type input "202505"
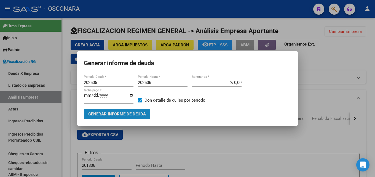
click at [145, 110] on button "Generar informe de deuda" at bounding box center [117, 114] width 67 height 10
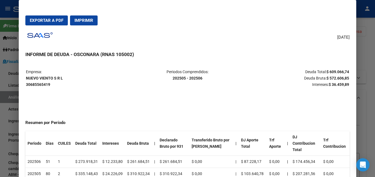
click at [373, 102] on div at bounding box center [187, 88] width 375 height 177
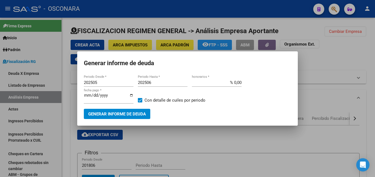
click at [345, 92] on div at bounding box center [187, 88] width 375 height 177
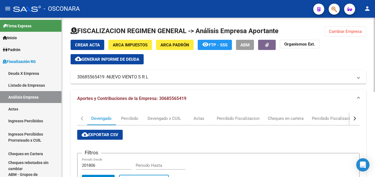
click at [345, 92] on mat-expansion-panel-header "Aportes y Contribuciones de la Empresa: 30685565419" at bounding box center [219, 99] width 296 height 18
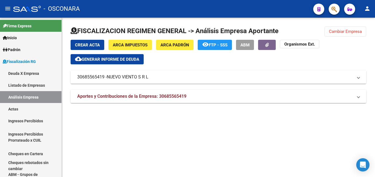
drag, startPoint x: 352, startPoint y: 26, endPoint x: 334, endPoint y: 38, distance: 20.9
click at [351, 26] on div "FISCALIZACION REGIMEN GENERAL -> Análisis Empresa Aportante Cambiar Empresa Cre…" at bounding box center [218, 67] width 313 height 99
drag, startPoint x: 340, startPoint y: 30, endPoint x: 195, endPoint y: 48, distance: 146.3
click at [337, 31] on span "Cambiar Empresa" at bounding box center [345, 31] width 33 height 5
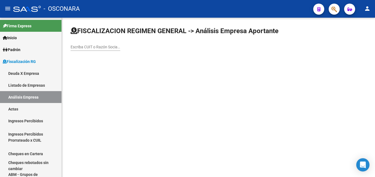
click at [111, 46] on input "Escriba CUIT o Razón Social para buscar" at bounding box center [96, 47] width 50 height 5
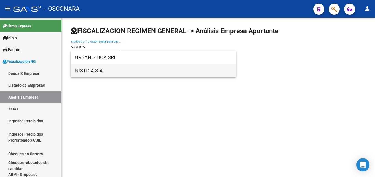
type input "NISTICA"
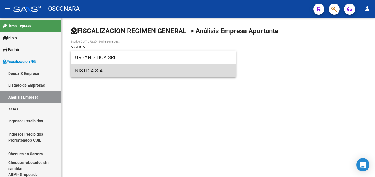
click at [102, 71] on span "NISTICA S.A." at bounding box center [153, 70] width 157 height 13
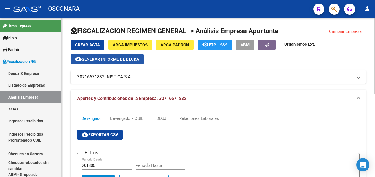
click at [139, 58] on span "Generar informe de deuda" at bounding box center [111, 59] width 58 height 5
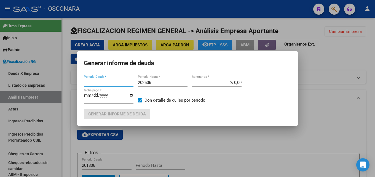
type input "201806"
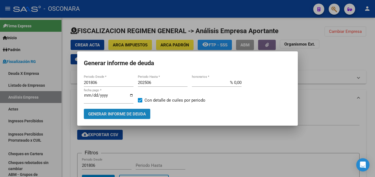
click at [141, 114] on span "Generar informe de deuda" at bounding box center [117, 113] width 58 height 5
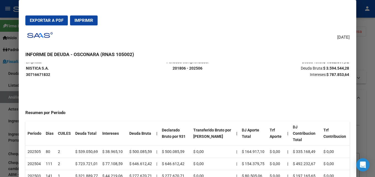
scroll to position [0, 0]
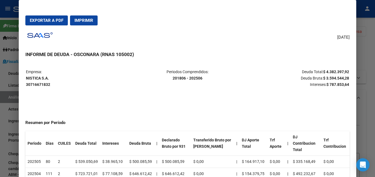
click at [375, 66] on div at bounding box center [187, 88] width 375 height 177
click at [374, 66] on div at bounding box center [187, 88] width 375 height 177
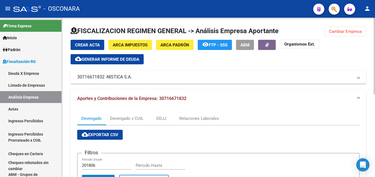
click at [375, 29] on div at bounding box center [374, 56] width 1 height 77
click at [342, 33] on span "Cambiar Empresa" at bounding box center [345, 31] width 33 height 5
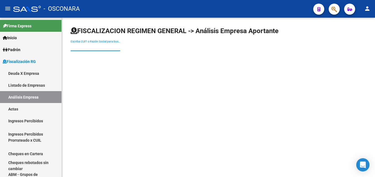
click at [104, 46] on input "Escriba CUIT o Razón Social para buscar" at bounding box center [96, 47] width 50 height 5
paste input "PORTHOS FISHERIES MDQ"
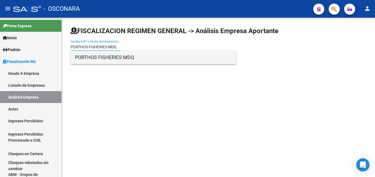
type input "PORTHOS FISHERIES MDQ"
click at [118, 62] on span "PORTHOS FISHERIES MDQ" at bounding box center [153, 57] width 157 height 13
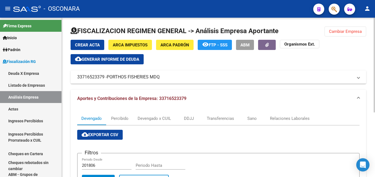
click at [118, 58] on span "Generar informe de deuda" at bounding box center [111, 59] width 58 height 5
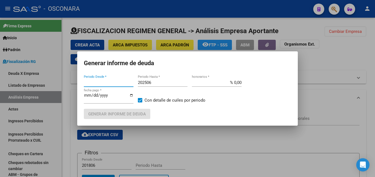
type input "201806"
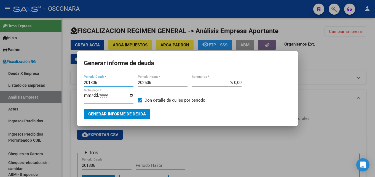
click at [154, 83] on input "202506" at bounding box center [163, 82] width 50 height 5
type input "202507"
drag, startPoint x: 228, startPoint y: 84, endPoint x: 312, endPoint y: 95, distance: 84.2
click at [298, 91] on div "Generar informe de deuda 201806 Periodo Desde * 202507 Periodo Hasta * % 0,00 h…" at bounding box center [187, 88] width 375 height 177
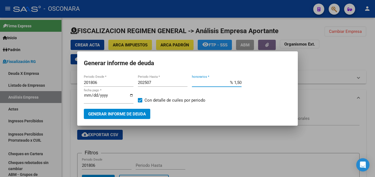
type input "% 15,00"
click at [97, 114] on span "Generar informe de deuda" at bounding box center [117, 113] width 58 height 5
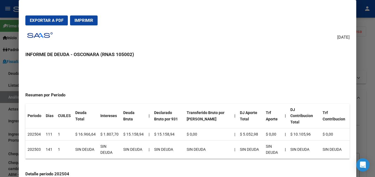
scroll to position [28, 0]
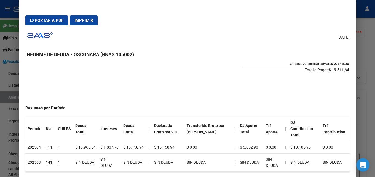
click at [375, 83] on div at bounding box center [187, 88] width 375 height 177
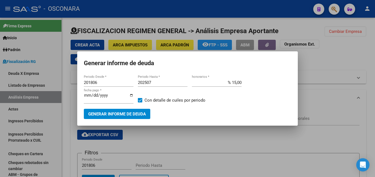
click at [375, 83] on div at bounding box center [187, 88] width 375 height 177
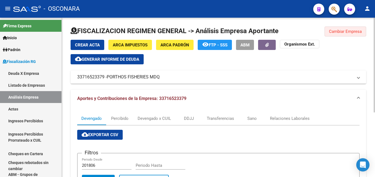
click at [337, 32] on span "Cambiar Empresa" at bounding box center [345, 31] width 33 height 5
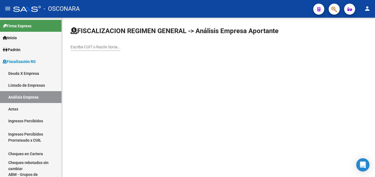
click at [104, 46] on input "Escriba CUIT o Razón Social para buscar" at bounding box center [96, 47] width 50 height 5
paste input "FOOD PARTNERS PATAGONIA S.A."
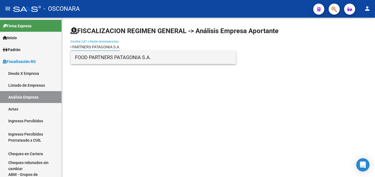
type input "FOOD PARTNERS PATAGONIA S.A."
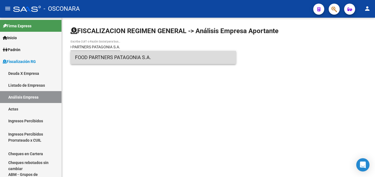
scroll to position [0, 0]
click at [100, 58] on span "FOOD PARTNERS PATAGONIA S.A." at bounding box center [153, 57] width 157 height 13
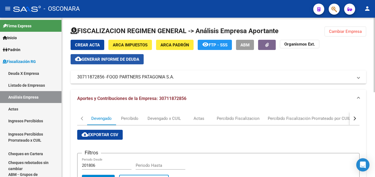
click at [94, 57] on span "Generar informe de deuda" at bounding box center [111, 59] width 58 height 5
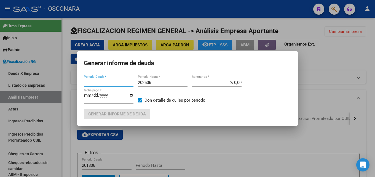
type input "201805"
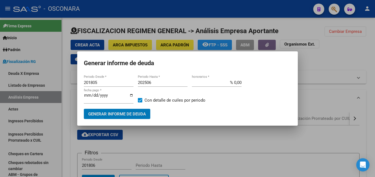
click at [159, 82] on input "202506" at bounding box center [163, 82] width 50 height 5
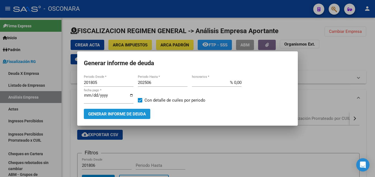
click at [105, 113] on span "Generar informe de deuda" at bounding box center [117, 113] width 58 height 5
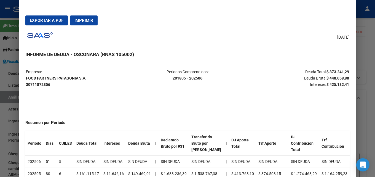
click at [375, 96] on div at bounding box center [187, 88] width 375 height 177
click at [373, 97] on div at bounding box center [187, 88] width 375 height 177
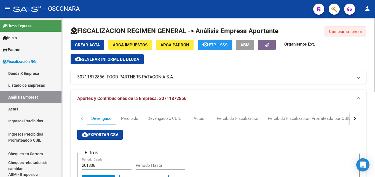
drag, startPoint x: 339, startPoint y: 30, endPoint x: 126, endPoint y: 62, distance: 215.6
click at [336, 32] on span "Cambiar Empresa" at bounding box center [345, 31] width 33 height 5
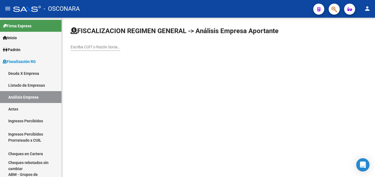
click at [100, 45] on input "Escriba CUIT o Razón Social para buscar" at bounding box center [96, 47] width 50 height 5
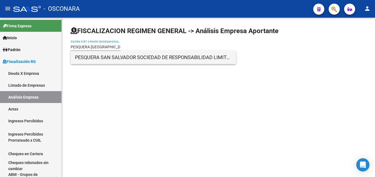
type input "PESQUERA [GEOGRAPHIC_DATA]"
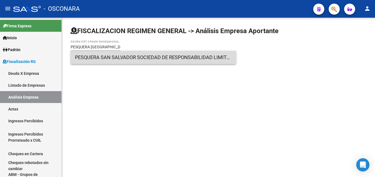
click at [100, 55] on span "PESQUERA SAN SALVADOR SOCIEDAD DE RESPONSABILIDAD LIMITADA" at bounding box center [153, 57] width 157 height 13
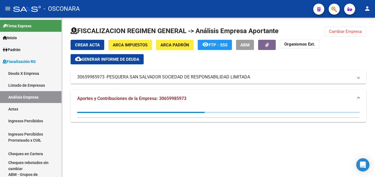
click at [126, 59] on span "Generar informe de deuda" at bounding box center [111, 59] width 58 height 5
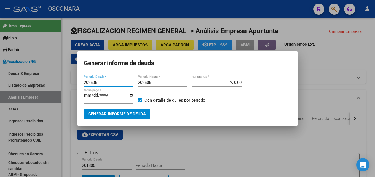
click at [134, 113] on span "Generar informe de deuda" at bounding box center [117, 113] width 58 height 5
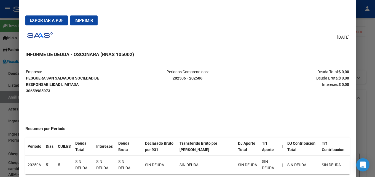
click at [375, 60] on div at bounding box center [187, 88] width 375 height 177
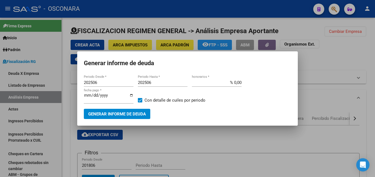
drag, startPoint x: 107, startPoint y: 82, endPoint x: 0, endPoint y: 85, distance: 107.1
click at [0, 85] on div "Generar informe de deuda 202506 Periodo Desde * 202506 Periodo Hasta * % 0,00 h…" at bounding box center [187, 88] width 375 height 177
type input "201506"
click at [109, 110] on button "Generar informe de deuda" at bounding box center [117, 114] width 67 height 10
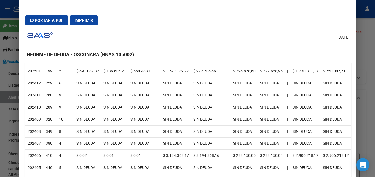
scroll to position [221, 0]
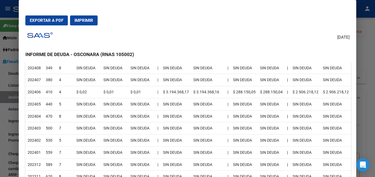
click at [375, 37] on div at bounding box center [187, 88] width 375 height 177
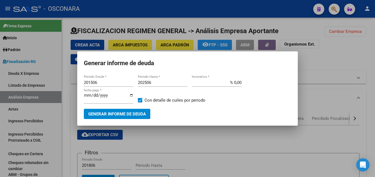
click at [362, 57] on div at bounding box center [187, 88] width 375 height 177
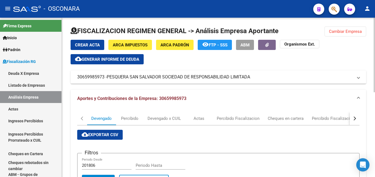
drag, startPoint x: 352, startPoint y: 33, endPoint x: 280, endPoint y: 37, distance: 72.1
click at [351, 33] on span "Cambiar Empresa" at bounding box center [345, 31] width 33 height 5
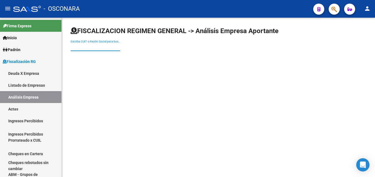
click at [75, 46] on input "Escriba CUIT o Razón Social para buscar" at bounding box center [96, 47] width 50 height 5
paste input "PESQUERA HEMOS TRIUNFADO S.A."
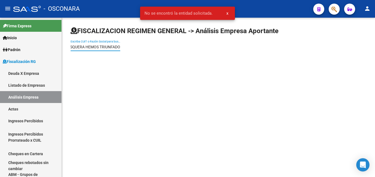
scroll to position [0, 5]
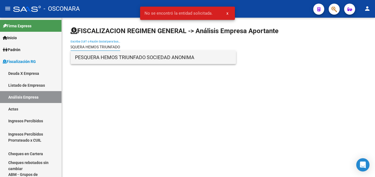
type input "PESQUERA HEMOS TRIUNFADO"
click at [85, 57] on span "PESQUERA HEMOS TRIUNFADO SOCIEDAD ANONIMA" at bounding box center [153, 57] width 157 height 13
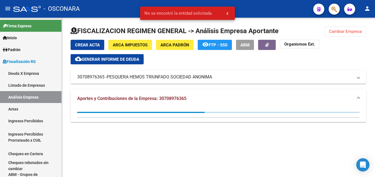
click at [129, 60] on span "Generar informe de deuda" at bounding box center [111, 59] width 58 height 5
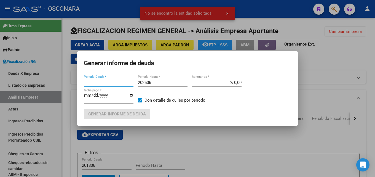
type input "202504"
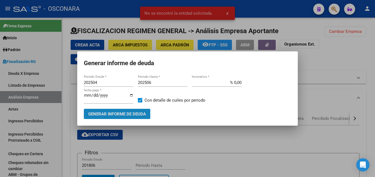
click at [131, 113] on span "Generar informe de deuda" at bounding box center [117, 113] width 58 height 5
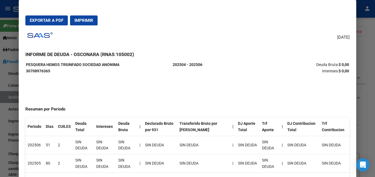
scroll to position [21, 0]
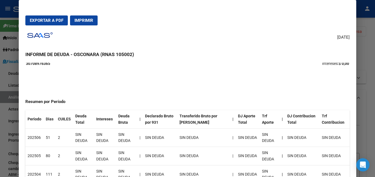
click at [375, 93] on div at bounding box center [187, 88] width 375 height 177
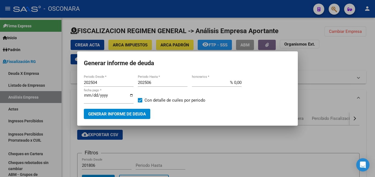
click at [274, 139] on div at bounding box center [187, 88] width 375 height 177
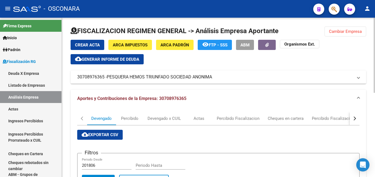
click at [358, 117] on button "button" at bounding box center [355, 118] width 10 height 13
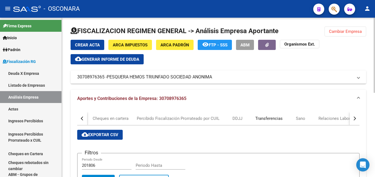
click at [269, 119] on div "Transferencias" at bounding box center [269, 118] width 27 height 6
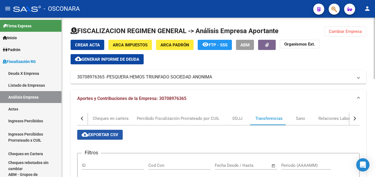
click at [104, 139] on button "cloud_download Exportar CSV" at bounding box center [100, 135] width 46 height 10
click at [345, 34] on span "Cambiar Empresa" at bounding box center [345, 31] width 33 height 5
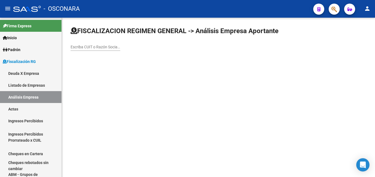
click at [120, 46] on div "Escriba CUIT o Razón Social para buscar" at bounding box center [219, 40] width 296 height 29
click at [112, 48] on input "Escriba CUIT o Razón Social para buscar" at bounding box center [96, 47] width 50 height 5
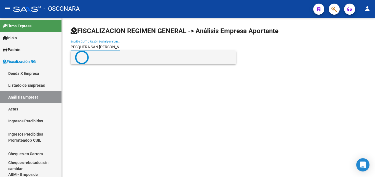
type input "PESQUERA SAN [PERSON_NAME]"
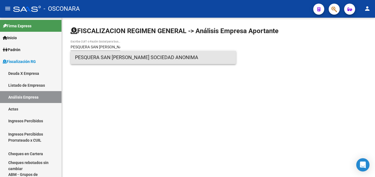
click at [109, 61] on span "PESQUERA SAN [PERSON_NAME] SOCIEDAD ANONIMA" at bounding box center [153, 57] width 157 height 13
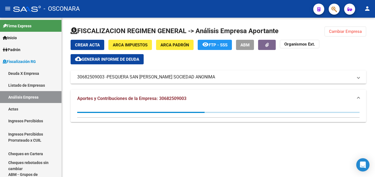
click at [139, 59] on span "Generar informe de deuda" at bounding box center [111, 59] width 58 height 5
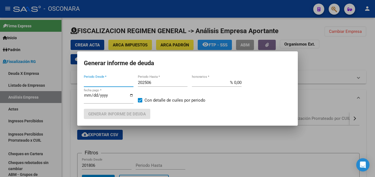
type input "201805"
click at [163, 83] on input "202506" at bounding box center [163, 82] width 50 height 5
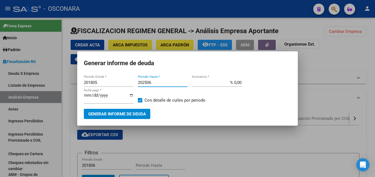
click at [163, 83] on input "202506" at bounding box center [163, 82] width 50 height 5
type input "202507"
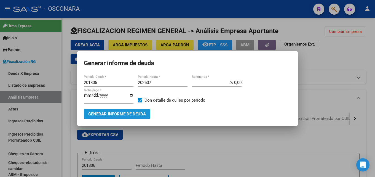
click at [145, 113] on span "Generar informe de deuda" at bounding box center [117, 113] width 58 height 5
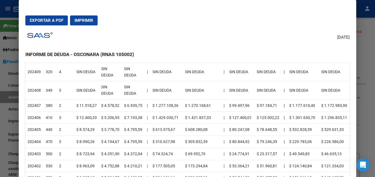
scroll to position [248, 0]
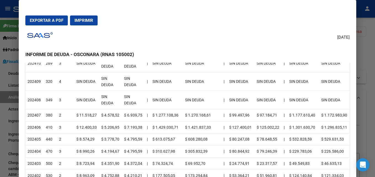
drag, startPoint x: 33, startPoint y: 107, endPoint x: 132, endPoint y: 109, distance: 98.5
click at [132, 109] on tr "202407 380 2 $ 11.518,27 $ 4.578,52 $ 6.939,75 | $ 1.277.108,36 $ 1.270.168,61 …" at bounding box center [187, 115] width 325 height 12
click at [132, 109] on td "$ 6.939,75" at bounding box center [133, 115] width 23 height 12
click at [346, 22] on mat-dialog-actions "Exportar a PDF Imprimir" at bounding box center [187, 20] width 325 height 19
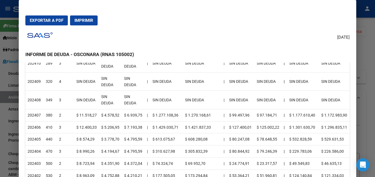
click at [360, 34] on div at bounding box center [187, 88] width 375 height 177
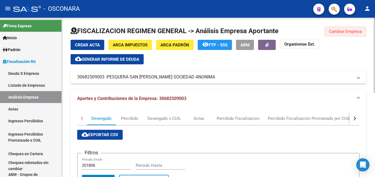
drag, startPoint x: 357, startPoint y: 31, endPoint x: 172, endPoint y: 27, distance: 184.9
click at [357, 31] on span "Cambiar Empresa" at bounding box center [345, 31] width 33 height 5
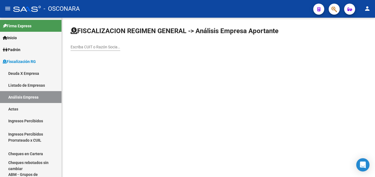
click at [111, 43] on div "Escriba CUIT o Razón Social para buscar" at bounding box center [96, 45] width 50 height 11
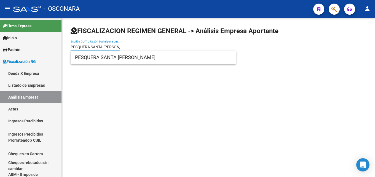
type input "PESQUERA SANTA [PERSON_NAME]"
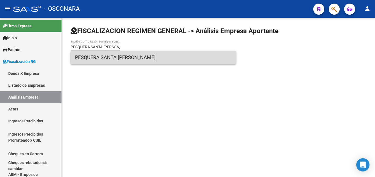
click at [95, 60] on span "PESQUERA SANTA [PERSON_NAME]" at bounding box center [153, 57] width 157 height 13
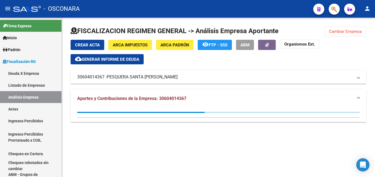
click at [111, 59] on span "Generar informe de deuda" at bounding box center [111, 59] width 58 height 5
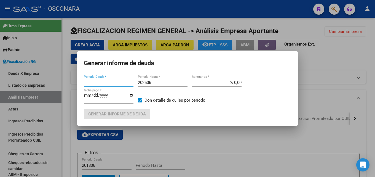
type input "201805"
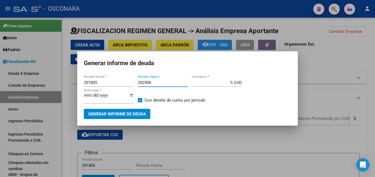
click at [153, 82] on input "202506" at bounding box center [163, 82] width 50 height 5
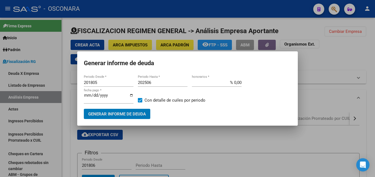
click at [153, 82] on input "202506" at bounding box center [163, 82] width 50 height 5
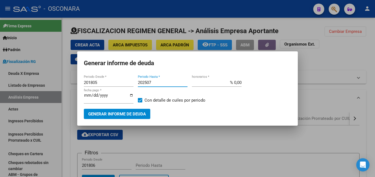
type input "202507"
click at [143, 117] on button "Generar informe de deuda" at bounding box center [117, 114] width 67 height 10
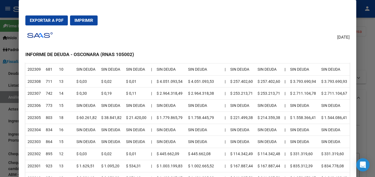
scroll to position [442, 0]
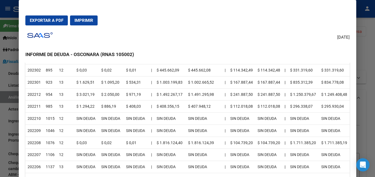
drag, startPoint x: 136, startPoint y: 105, endPoint x: 60, endPoint y: 79, distance: 80.2
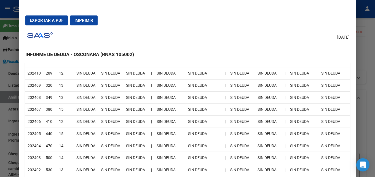
scroll to position [193, 0]
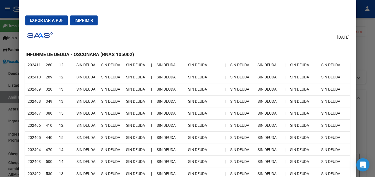
click at [375, 47] on div at bounding box center [187, 88] width 375 height 177
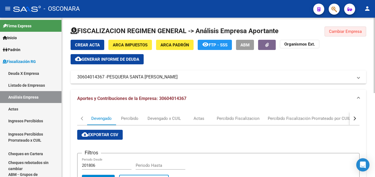
click at [347, 30] on span "Cambiar Empresa" at bounding box center [345, 31] width 33 height 5
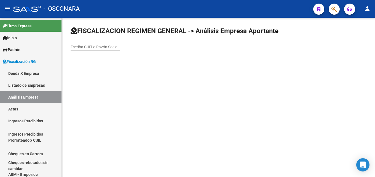
click at [114, 42] on div "Escriba CUIT o Razón Social para buscar" at bounding box center [96, 45] width 50 height 11
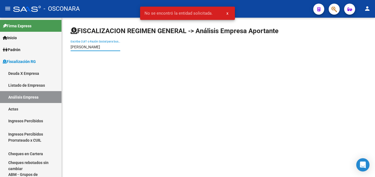
click at [92, 49] on input "[PERSON_NAME]" at bounding box center [96, 47] width 50 height 5
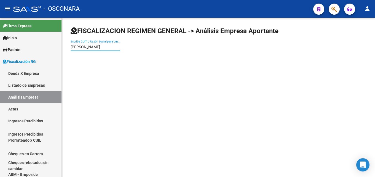
drag, startPoint x: 89, startPoint y: 47, endPoint x: 67, endPoint y: 45, distance: 23.0
click at [67, 45] on div "FISCALIZACION REGIMEN GENERAL -> Análisis Empresa Aportante [PERSON_NAME] CUIT …" at bounding box center [218, 43] width 313 height 51
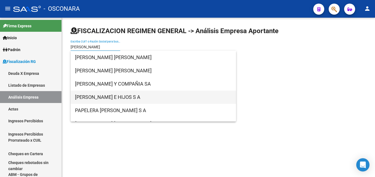
type input "[PERSON_NAME]"
click at [136, 96] on span "[PERSON_NAME] E HIJOS S A" at bounding box center [153, 97] width 157 height 13
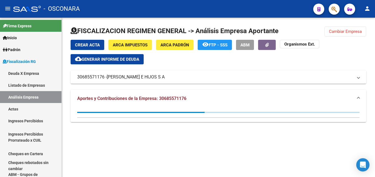
click at [128, 56] on button "cloud_download Generar informe de deuda" at bounding box center [107, 59] width 73 height 10
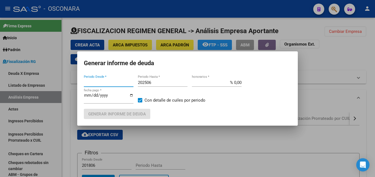
type input "201809"
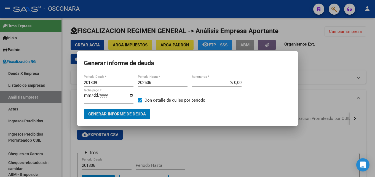
click at [143, 112] on span "Generar informe de deuda" at bounding box center [117, 113] width 58 height 5
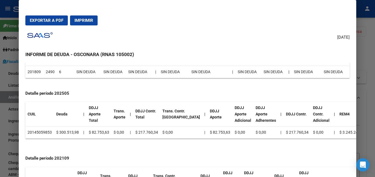
scroll to position [1024, 0]
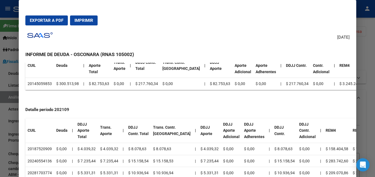
click at [375, 101] on div at bounding box center [187, 88] width 375 height 177
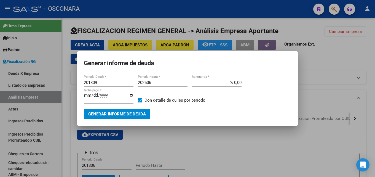
click at [374, 101] on div at bounding box center [187, 88] width 375 height 177
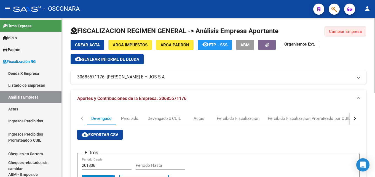
drag, startPoint x: 341, startPoint y: 28, endPoint x: 242, endPoint y: 53, distance: 101.5
click at [340, 28] on button "Cambiar Empresa" at bounding box center [346, 31] width 42 height 10
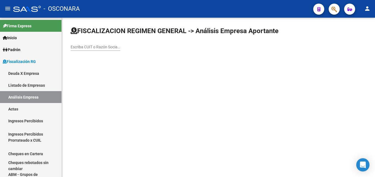
click at [98, 47] on input "Escriba CUIT o Razón Social para buscar" at bounding box center [96, 47] width 50 height 5
paste input "ROMFIOC S.R.L."
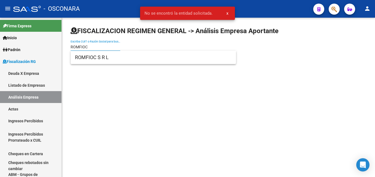
click at [107, 46] on input "ROMFIOC" at bounding box center [96, 47] width 50 height 5
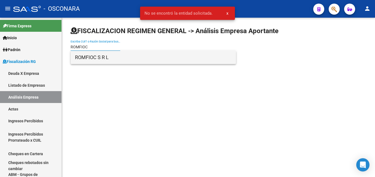
type input "ROMFIOC"
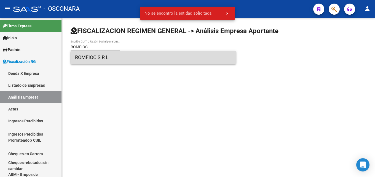
click at [110, 58] on span "ROMFIOC S R L" at bounding box center [153, 57] width 157 height 13
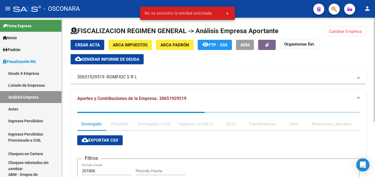
click at [133, 62] on span "Generar informe de deuda" at bounding box center [111, 59] width 58 height 5
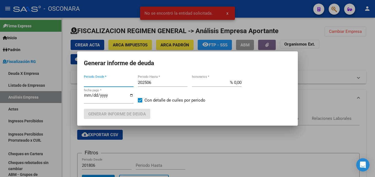
type input "201806"
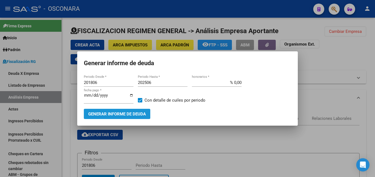
click at [126, 112] on span "Generar informe de deuda" at bounding box center [117, 113] width 58 height 5
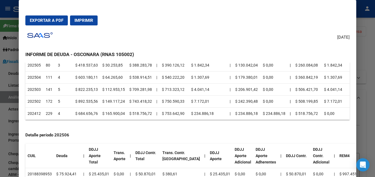
scroll to position [110, 0]
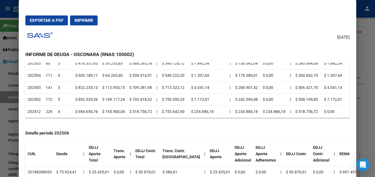
click at [375, 76] on div at bounding box center [187, 88] width 375 height 177
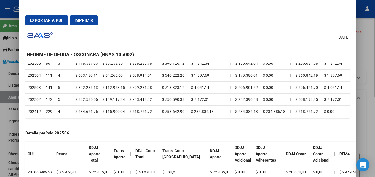
click at [374, 76] on div at bounding box center [187, 88] width 375 height 177
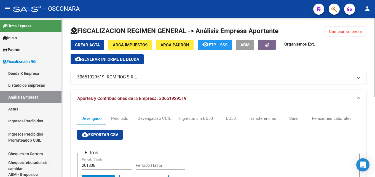
click at [344, 33] on span "Cambiar Empresa" at bounding box center [345, 31] width 33 height 5
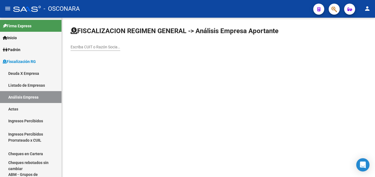
click at [82, 47] on input "Escriba CUIT o Razón Social para buscar" at bounding box center [96, 47] width 50 height 5
paste input "RIGHETTI [PERSON_NAME]"
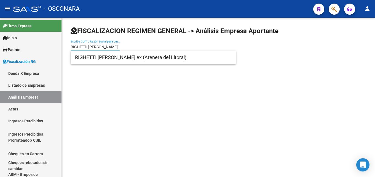
type input "RIGHETTI [PERSON_NAME]"
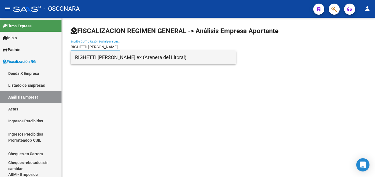
click at [87, 54] on span "RIGHETTI [PERSON_NAME] ex (Arenera del Litoral)" at bounding box center [153, 57] width 157 height 13
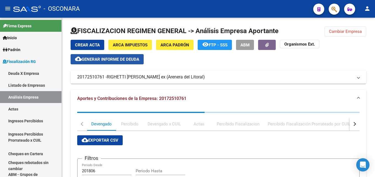
click at [110, 62] on button "cloud_download Generar informe de deuda" at bounding box center [107, 59] width 73 height 10
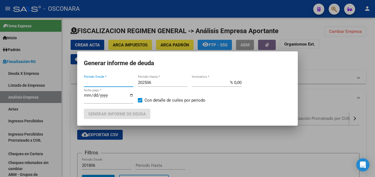
type input "201805"
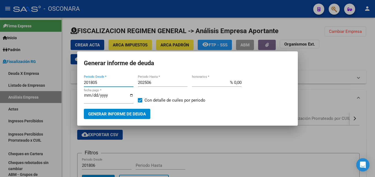
click at [135, 120] on mat-dialog-container "Generar informe de deuda 201805 Periodo Desde * 202506 Periodo Hasta * % 0,00 h…" at bounding box center [187, 88] width 221 height 74
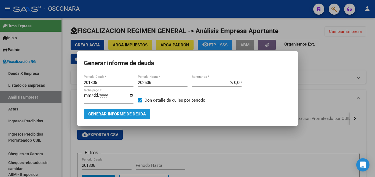
click at [136, 114] on span "Generar informe de deuda" at bounding box center [117, 113] width 58 height 5
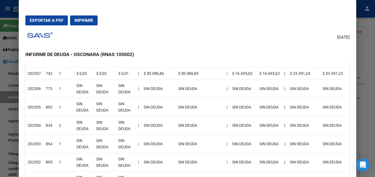
scroll to position [386, 0]
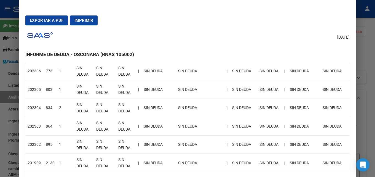
click at [356, 59] on mat-dialog-container "Exportar a PDF Imprimir [DATE] INFORME DE DEUDA - OSCONARA (RNAS 105002) Empres…" at bounding box center [188, 98] width 338 height 197
click at [366, 45] on div at bounding box center [187, 88] width 375 height 177
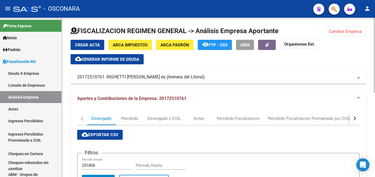
drag, startPoint x: 335, startPoint y: 34, endPoint x: 263, endPoint y: 31, distance: 72.1
click at [334, 34] on button "Cambiar Empresa" at bounding box center [346, 31] width 42 height 10
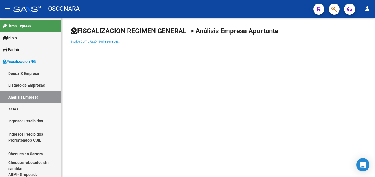
click at [104, 45] on input "Escriba CUIT o Razón Social para buscar" at bounding box center [96, 47] width 50 height 5
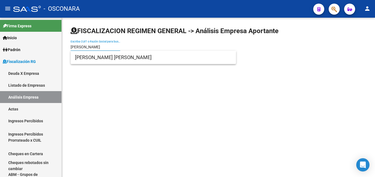
type input "[PERSON_NAME]"
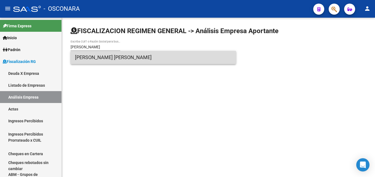
click at [111, 60] on span "[PERSON_NAME] [PERSON_NAME]" at bounding box center [153, 57] width 157 height 13
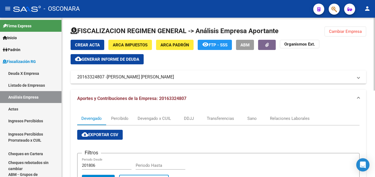
click at [133, 61] on span "Generar informe de deuda" at bounding box center [111, 59] width 58 height 5
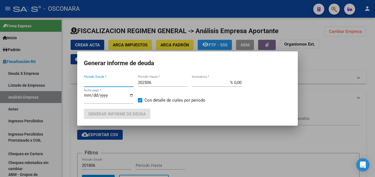
type input "201806"
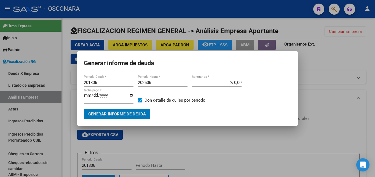
click at [136, 114] on span "Generar informe de deuda" at bounding box center [117, 113] width 58 height 5
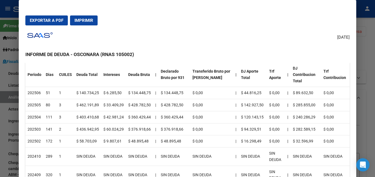
scroll to position [83, 0]
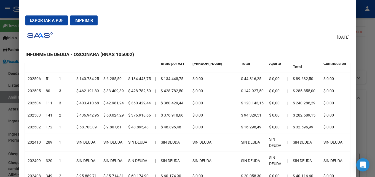
click at [375, 60] on div at bounding box center [187, 88] width 375 height 177
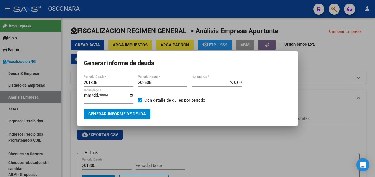
click at [314, 87] on div at bounding box center [187, 88] width 375 height 177
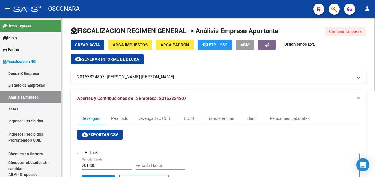
click at [335, 33] on span "Cambiar Empresa" at bounding box center [345, 31] width 33 height 5
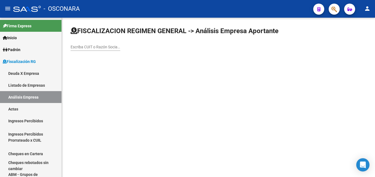
click at [88, 49] on div "Escriba CUIT o Razón Social para buscar" at bounding box center [96, 45] width 50 height 11
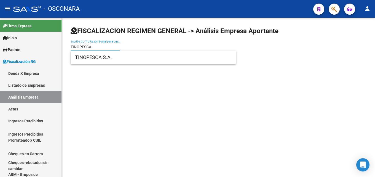
type input "TINOPESCA"
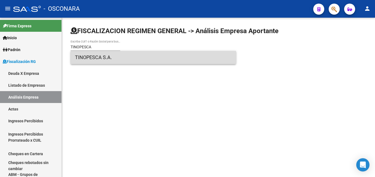
click at [98, 56] on span "TINOPESCA S.A." at bounding box center [153, 57] width 157 height 13
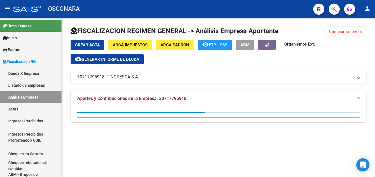
click at [126, 60] on span "Generar informe de deuda" at bounding box center [111, 59] width 58 height 5
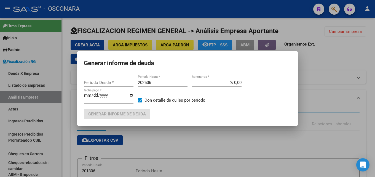
type input "201806"
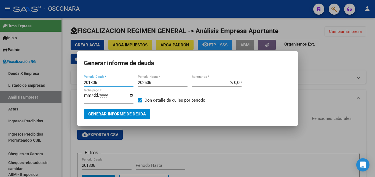
click at [140, 113] on span "Generar informe de deuda" at bounding box center [117, 113] width 58 height 5
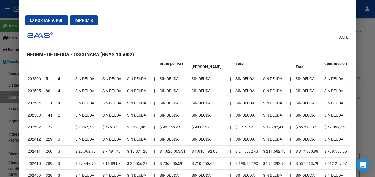
click at [372, 68] on div at bounding box center [187, 88] width 375 height 177
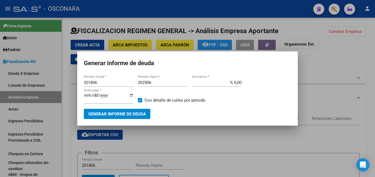
click at [372, 68] on div at bounding box center [187, 88] width 375 height 177
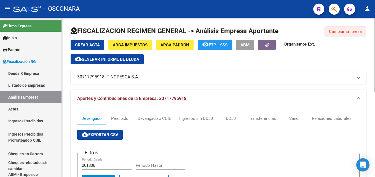
click at [334, 32] on span "Cambiar Empresa" at bounding box center [345, 31] width 33 height 5
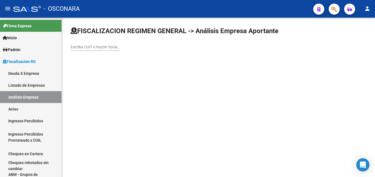
click at [91, 47] on input "Escriba CUIT o Razón Social para buscar" at bounding box center [96, 47] width 50 height 5
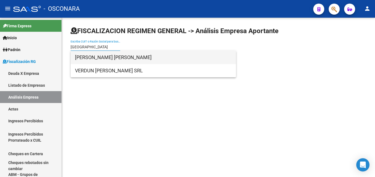
type input "[GEOGRAPHIC_DATA]"
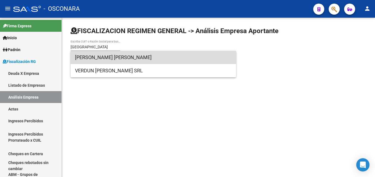
click at [114, 61] on span "[PERSON_NAME] [PERSON_NAME]" at bounding box center [153, 57] width 157 height 13
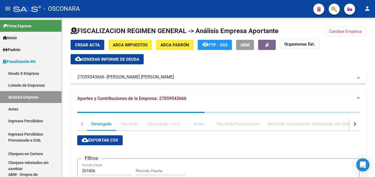
click at [117, 59] on span "Generar informe de deuda" at bounding box center [111, 59] width 58 height 5
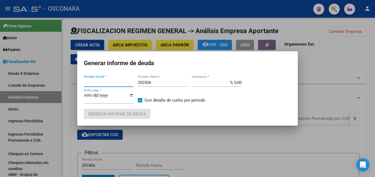
type input "202307"
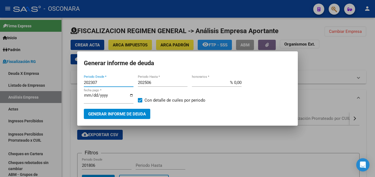
click at [166, 81] on input "202506" at bounding box center [163, 82] width 50 height 5
type input "202507"
type input "% 15,00"
click at [138, 111] on span "Generar informe de deuda" at bounding box center [117, 113] width 58 height 5
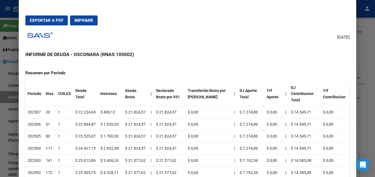
scroll to position [55, 0]
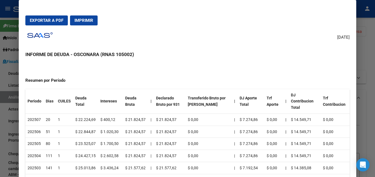
click at [375, 60] on div at bounding box center [187, 88] width 375 height 177
drag, startPoint x: 375, startPoint y: 60, endPoint x: 330, endPoint y: 48, distance: 46.2
click at [374, 60] on div at bounding box center [187, 88] width 375 height 177
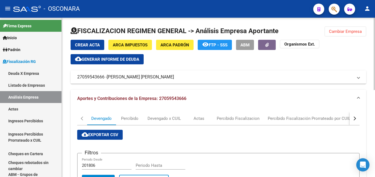
drag, startPoint x: 342, startPoint y: 29, endPoint x: 127, endPoint y: 49, distance: 216.4
click at [336, 30] on span "Cambiar Empresa" at bounding box center [345, 31] width 33 height 5
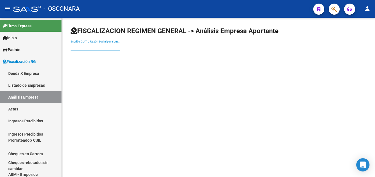
click at [110, 47] on input "Escriba CUIT o Razón Social para buscar" at bounding box center [96, 47] width 50 height 5
paste input "VIEJO PANCHO S.A."
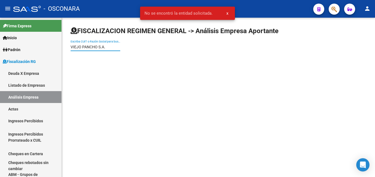
click at [107, 48] on input "VIEJO PANCHO S.A." at bounding box center [96, 47] width 50 height 5
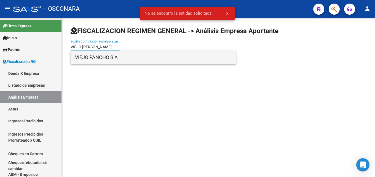
type input "VIEJO [PERSON_NAME]"
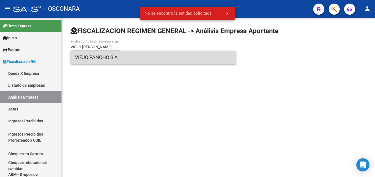
click at [107, 56] on span "VIEJO PANCHO S A" at bounding box center [153, 57] width 157 height 13
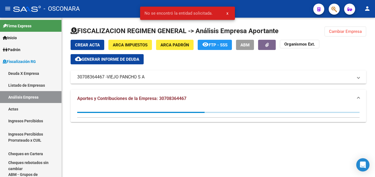
click at [109, 60] on span "Generar informe de deuda" at bounding box center [111, 59] width 58 height 5
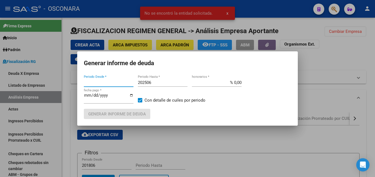
type input "201710"
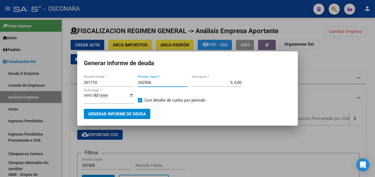
click at [163, 83] on input "202506" at bounding box center [163, 82] width 50 height 5
type input "202507"
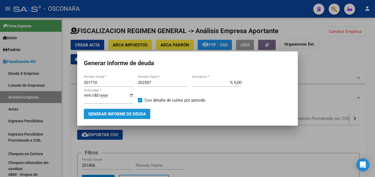
click at [138, 117] on button "Generar informe de deuda" at bounding box center [117, 114] width 67 height 10
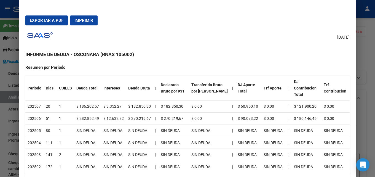
scroll to position [0, 0]
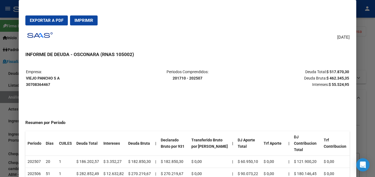
click at [375, 72] on div at bounding box center [187, 88] width 375 height 177
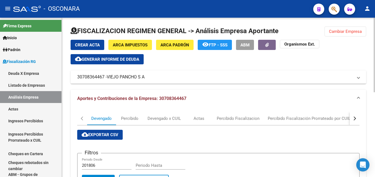
drag, startPoint x: 339, startPoint y: 33, endPoint x: 176, endPoint y: 60, distance: 165.3
click at [339, 33] on span "Cambiar Empresa" at bounding box center [345, 31] width 33 height 5
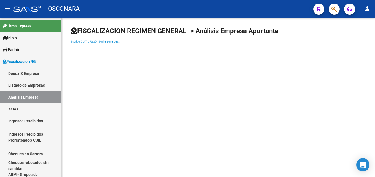
click at [110, 46] on input "Escriba CUIT o Razón Social para buscar" at bounding box center [96, 47] width 50 height 5
click at [83, 46] on input "Escriba CUIT o Razón Social para buscar" at bounding box center [96, 47] width 50 height 5
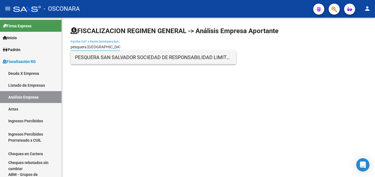
type input "pesquera [GEOGRAPHIC_DATA]"
click at [113, 55] on span "PESQUERA SAN SALVADOR SOCIEDAD DE RESPONSABILIDAD LIMITADA" at bounding box center [153, 57] width 157 height 13
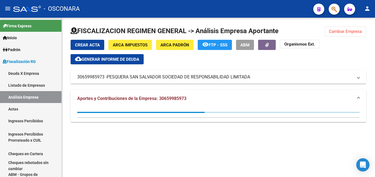
click at [99, 63] on button "cloud_download Generar informe de deuda" at bounding box center [107, 59] width 73 height 10
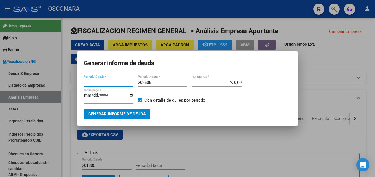
type input "202506"
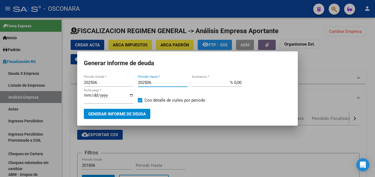
click at [154, 83] on input "202506" at bounding box center [163, 82] width 50 height 5
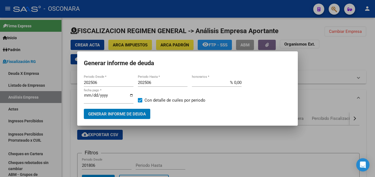
click at [154, 83] on input "202506" at bounding box center [163, 82] width 50 height 5
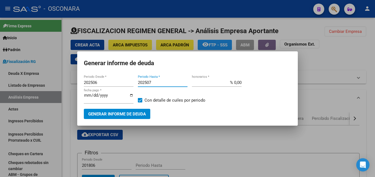
type input "202507"
click at [140, 119] on mat-dialog-container "Generar informe de deuda 202506 Periodo Desde * 202507 Periodo Hasta * % 0,00 h…" at bounding box center [187, 88] width 221 height 74
click at [139, 115] on span "Generar informe de deuda" at bounding box center [117, 113] width 58 height 5
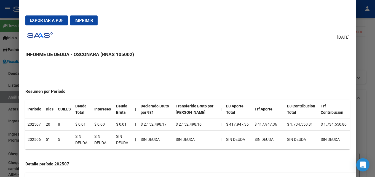
scroll to position [28, 0]
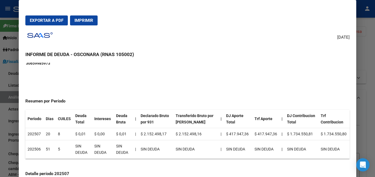
drag, startPoint x: 370, startPoint y: 69, endPoint x: 152, endPoint y: 79, distance: 218.5
click at [368, 70] on div at bounding box center [187, 88] width 375 height 177
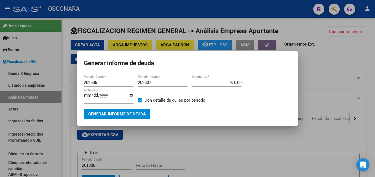
drag, startPoint x: 113, startPoint y: 82, endPoint x: 0, endPoint y: 84, distance: 113.2
click at [0, 84] on div "Generar informe de deuda 202506 Periodo Desde * 202507 Periodo Hasta * % 0,00 h…" at bounding box center [187, 88] width 375 height 177
type input "201507"
click at [112, 112] on span "Generar informe de deuda" at bounding box center [117, 113] width 58 height 5
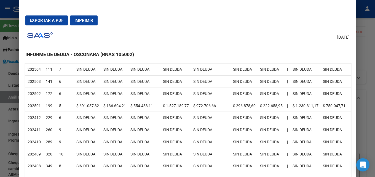
scroll to position [138, 0]
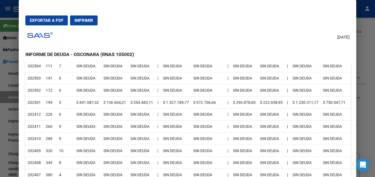
drag, startPoint x: 28, startPoint y: 101, endPoint x: 258, endPoint y: 105, distance: 229.6
click at [258, 105] on tr "202501 199 5 $ 691.087,32 $ 136.604,21 $ 554.483,11 | $ 1.527.189,77 $ 972.706,…" at bounding box center [188, 102] width 326 height 12
click at [375, 45] on div at bounding box center [187, 88] width 375 height 177
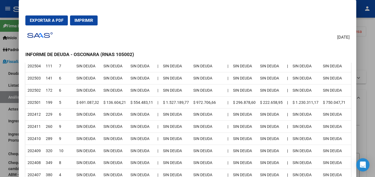
click at [375, 45] on div at bounding box center [187, 88] width 375 height 177
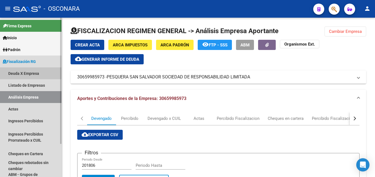
click at [19, 75] on link "Deuda X Empresa" at bounding box center [31, 73] width 62 height 12
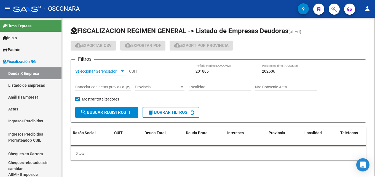
click at [102, 70] on span "Seleccionar Gerenciador" at bounding box center [97, 71] width 45 height 5
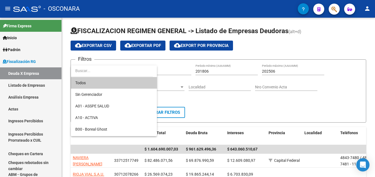
click at [349, 43] on div at bounding box center [187, 88] width 375 height 177
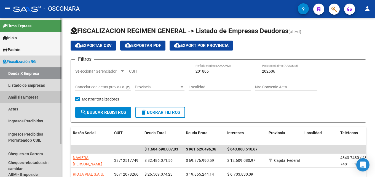
drag, startPoint x: 15, startPoint y: 93, endPoint x: 38, endPoint y: 82, distance: 25.4
click at [16, 93] on link "Análisis Empresa" at bounding box center [31, 97] width 62 height 12
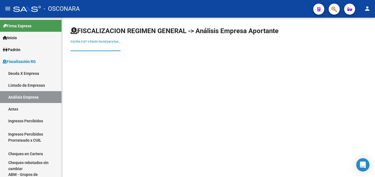
click at [108, 47] on input "Escriba CUIT o Razón Social para buscar" at bounding box center [96, 47] width 50 height 5
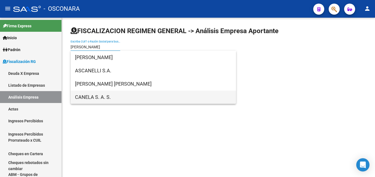
type input "[PERSON_NAME]"
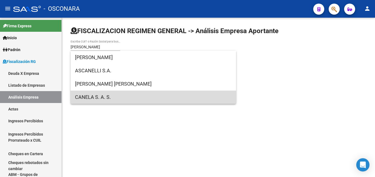
click at [104, 99] on span "CANELA S. A. S." at bounding box center [153, 97] width 157 height 13
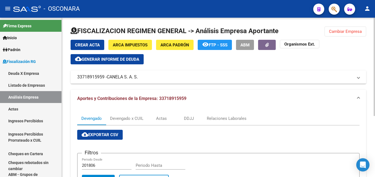
click at [107, 59] on span "Generar informe de deuda" at bounding box center [111, 59] width 58 height 5
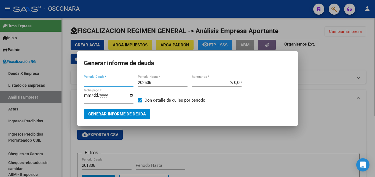
type input "202508"
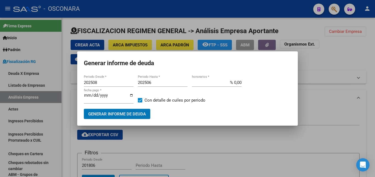
click at [154, 83] on input "202506" at bounding box center [163, 82] width 50 height 5
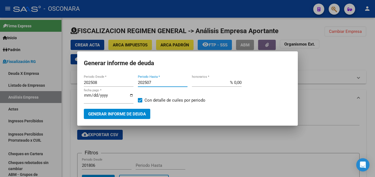
type input "202507"
drag, startPoint x: 230, startPoint y: 80, endPoint x: 294, endPoint y: 79, distance: 63.2
click at [282, 79] on div "202508 Periodo Desde * 202507 Periodo Hasta * % 0,00 honorarios * [DATE] fecha …" at bounding box center [188, 93] width 208 height 30
click at [117, 116] on span "Generar informe de deuda" at bounding box center [117, 113] width 58 height 5
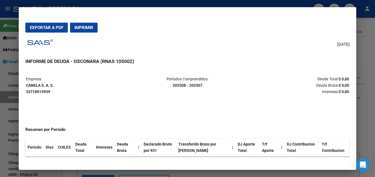
drag, startPoint x: 371, startPoint y: 74, endPoint x: 264, endPoint y: 68, distance: 107.2
click at [371, 74] on div at bounding box center [187, 88] width 375 height 177
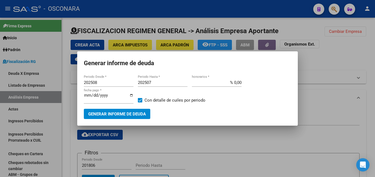
drag, startPoint x: 55, startPoint y: 81, endPoint x: 23, endPoint y: 80, distance: 32.0
click at [26, 80] on div "Generar informe de deuda 202508 Periodo Desde * 202507 Periodo Hasta * % 0,00 h…" at bounding box center [187, 88] width 375 height 177
type input "201507"
click at [101, 111] on span "Generar informe de deuda" at bounding box center [117, 113] width 58 height 5
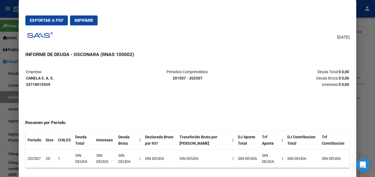
drag, startPoint x: 60, startPoint y: 78, endPoint x: 26, endPoint y: 78, distance: 33.7
click at [26, 78] on p "Empresa: CANELA S. A. S. 33718915959" at bounding box center [79, 78] width 107 height 19
copy strong "CANELA S. A. S."
click at [47, 82] on strong "CANELA S. A. S. 33718915959" at bounding box center [40, 81] width 28 height 11
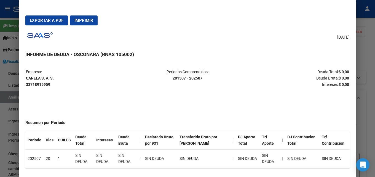
copy strong "33718915959"
click at [367, 72] on div at bounding box center [187, 88] width 375 height 177
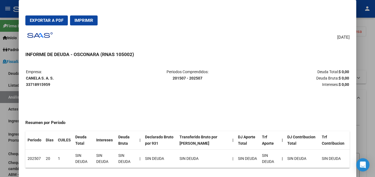
click at [367, 72] on div at bounding box center [187, 88] width 375 height 177
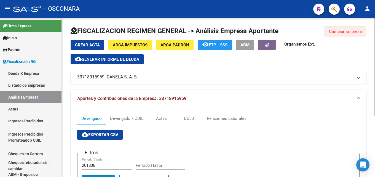
drag, startPoint x: 351, startPoint y: 31, endPoint x: 181, endPoint y: 48, distance: 171.4
click at [349, 32] on span "Cambiar Empresa" at bounding box center [345, 31] width 33 height 5
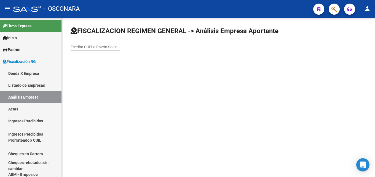
click at [109, 42] on div "Escriba CUIT o Razón Social para buscar" at bounding box center [96, 45] width 50 height 11
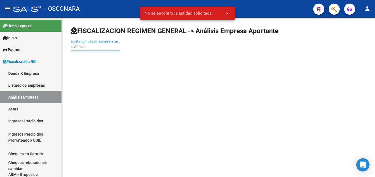
click at [115, 46] on input "sol pesca" at bounding box center [96, 47] width 50 height 5
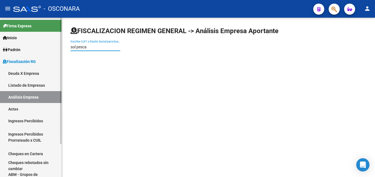
drag, startPoint x: 109, startPoint y: 46, endPoint x: 57, endPoint y: 45, distance: 52.2
click at [57, 45] on mat-sidenav-container "Firma Express Inicio Instructivos Contacto OS Padrón Afiliados Empadronados Pad…" at bounding box center [187, 97] width 375 height 159
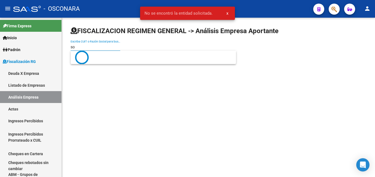
type input "s"
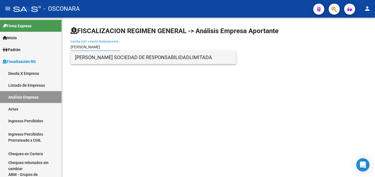
type input "[PERSON_NAME]"
click at [126, 51] on span "[PERSON_NAME] SOCIEDAD DE RESPONSABILIDADLIMITADA" at bounding box center [153, 57] width 157 height 13
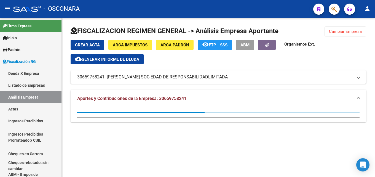
click at [106, 63] on button "cloud_download Generar informe de deuda" at bounding box center [107, 59] width 73 height 10
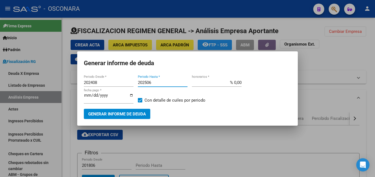
click at [156, 83] on input "202506" at bounding box center [163, 82] width 50 height 5
drag, startPoint x: 119, startPoint y: 84, endPoint x: 30, endPoint y: 84, distance: 88.9
click at [33, 84] on div "Generar informe de deuda 202408 Periodo Desde * 202506 Periodo Hasta * % 0,00 h…" at bounding box center [187, 88] width 375 height 177
type input "201507"
click at [158, 79] on div "202506 Periodo Hasta *" at bounding box center [163, 82] width 50 height 8
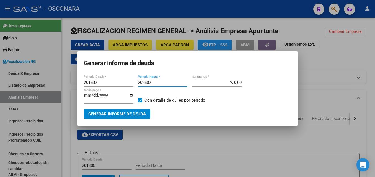
type input "202507"
drag, startPoint x: 222, startPoint y: 82, endPoint x: 332, endPoint y: 84, distance: 110.4
click at [326, 83] on div "Generar informe de deuda 201507 Periodo Desde * 202507 Periodo Hasta * % 0,00 h…" at bounding box center [187, 88] width 375 height 177
type input "% 15,00"
click at [86, 96] on input "[DATE]" at bounding box center [109, 97] width 50 height 9
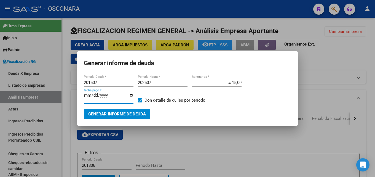
type input "[DATE]"
click at [106, 111] on button "Generar informe de deuda" at bounding box center [117, 114] width 67 height 10
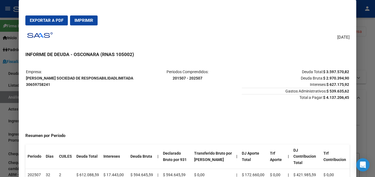
click at [51, 22] on span "Exportar a PDF" at bounding box center [47, 20] width 34 height 5
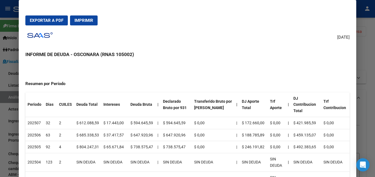
scroll to position [55, 0]
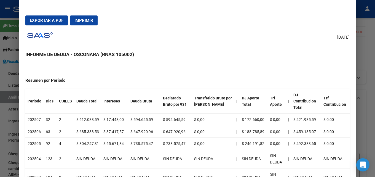
drag, startPoint x: 329, startPoint y: 146, endPoint x: 52, endPoint y: 133, distance: 277.6
click at [52, 133] on td "63" at bounding box center [50, 132] width 13 height 12
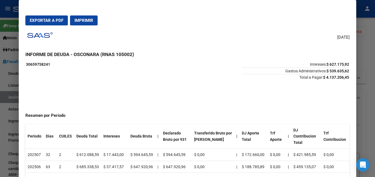
scroll to position [0, 0]
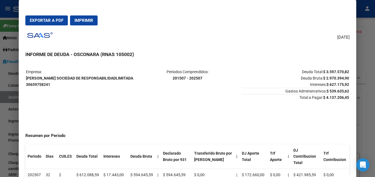
click at [375, 63] on div at bounding box center [187, 88] width 375 height 177
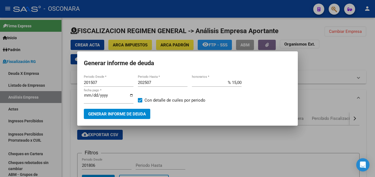
click at [375, 63] on div at bounding box center [187, 88] width 375 height 177
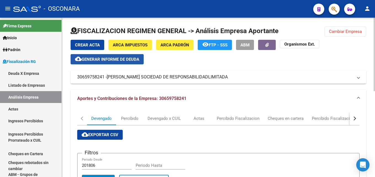
click at [119, 61] on span "Generar informe de deuda" at bounding box center [111, 59] width 58 height 5
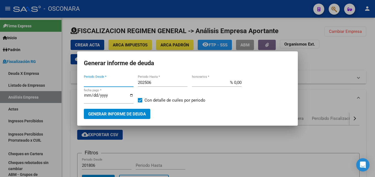
type input "202408"
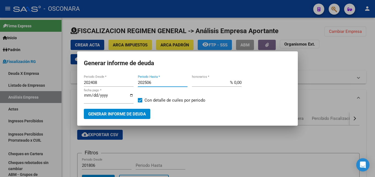
click at [157, 83] on input "202506" at bounding box center [163, 82] width 50 height 5
type input "202508"
drag, startPoint x: 245, startPoint y: 80, endPoint x: 289, endPoint y: 82, distance: 44.5
click at [282, 79] on div "202408 Periodo Desde * 202508 Periodo Hasta * % 0,00 honorarios * [DATE] fecha …" at bounding box center [188, 93] width 208 height 30
type input "% 15,00"
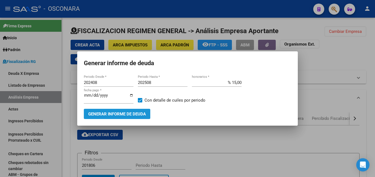
click at [133, 118] on button "Generar informe de deuda" at bounding box center [117, 114] width 67 height 10
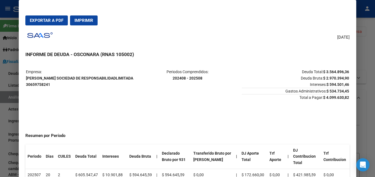
click at [374, 75] on div at bounding box center [187, 88] width 375 height 177
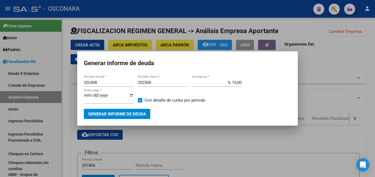
click at [178, 131] on div at bounding box center [187, 88] width 375 height 177
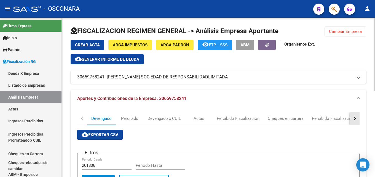
click at [353, 115] on button "button" at bounding box center [355, 118] width 10 height 13
click at [355, 118] on div "button" at bounding box center [354, 118] width 4 height 4
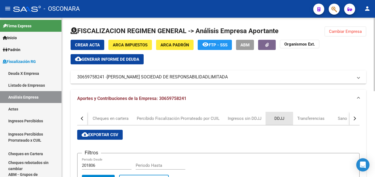
click at [277, 119] on div "DDJJ" at bounding box center [280, 118] width 10 height 6
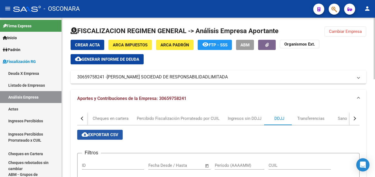
click at [100, 133] on span "cloud_download Exportar CSV" at bounding box center [100, 134] width 37 height 5
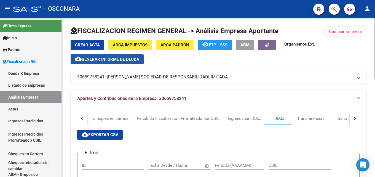
click at [129, 62] on button "cloud_download Generar informe de deuda" at bounding box center [107, 59] width 73 height 10
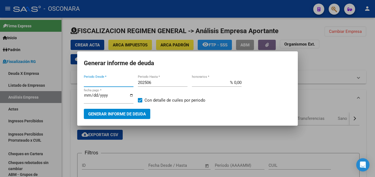
type input "202408"
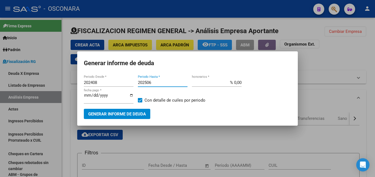
click at [158, 82] on input "202506" at bounding box center [163, 82] width 50 height 5
type input "202508"
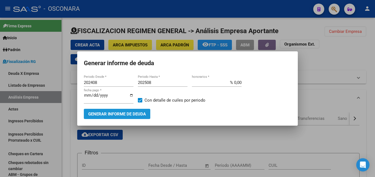
click at [136, 114] on span "Generar informe de deuda" at bounding box center [117, 113] width 58 height 5
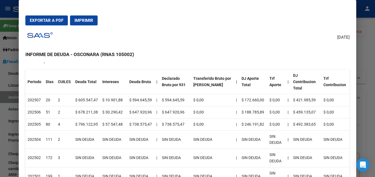
scroll to position [55, 0]
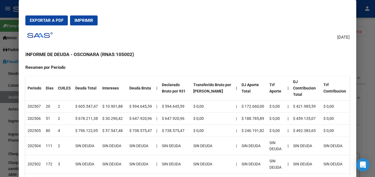
click at [374, 88] on div at bounding box center [187, 88] width 375 height 177
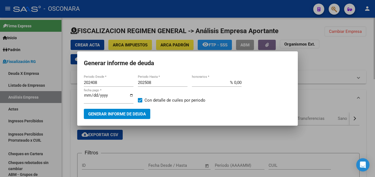
drag, startPoint x: 322, startPoint y: 78, endPoint x: 336, endPoint y: 30, distance: 50.2
click at [322, 78] on div at bounding box center [187, 88] width 375 height 177
click at [322, 78] on mat-panel-title "30659758241 - [PERSON_NAME] SOCIEDAD DE RESPONSABILIDADLIMITADA" at bounding box center [215, 77] width 276 height 6
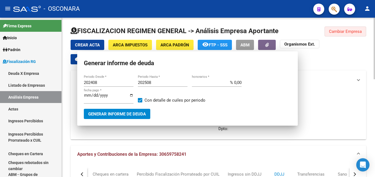
click at [336, 30] on span "Cambiar Empresa" at bounding box center [345, 31] width 33 height 5
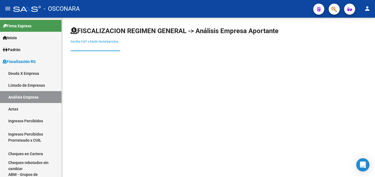
click at [89, 45] on input "Escriba CUIT o Razón Social para buscar" at bounding box center [96, 47] width 50 height 5
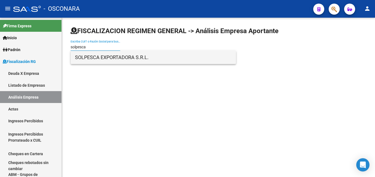
type input "solpesca"
click at [87, 57] on span "SOLPESCA EXPORTADORA S.R.L." at bounding box center [153, 57] width 157 height 13
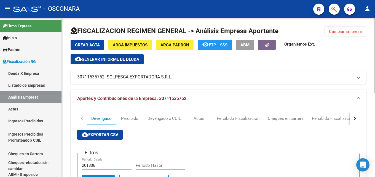
click at [118, 59] on span "Generar informe de deuda" at bounding box center [111, 59] width 58 height 5
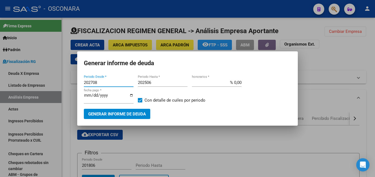
drag, startPoint x: 111, startPoint y: 82, endPoint x: 0, endPoint y: 82, distance: 110.9
click at [0, 82] on div "Generar informe de deuda 202708 Periodo Desde * 202506 Periodo Hasta * % 0,00 h…" at bounding box center [187, 88] width 375 height 177
type input "201507"
type input "202507"
type input "% 15,00"
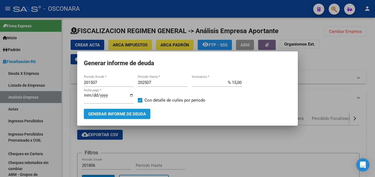
click at [143, 111] on span "Generar informe de deuda" at bounding box center [117, 113] width 58 height 5
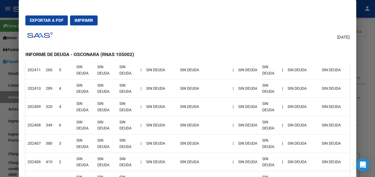
scroll to position [0, 0]
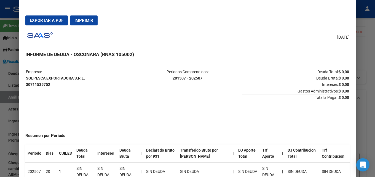
drag, startPoint x: 26, startPoint y: 78, endPoint x: 89, endPoint y: 80, distance: 63.0
click at [89, 80] on table "Empresa: SOLPESCA EXPORTADORA S.R.L. 30711535752 Periodos Comprendidos: 201507 …" at bounding box center [187, 84] width 325 height 33
copy strong "SOLPESCA EXPORTADORA S.R.L."
